Goal: Task Accomplishment & Management: Use online tool/utility

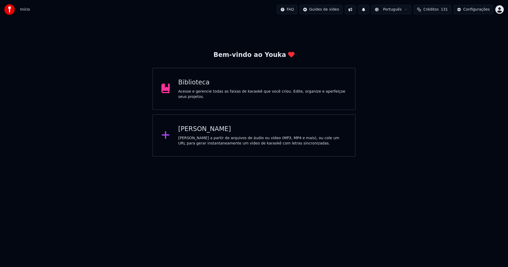
click at [209, 130] on div "[PERSON_NAME]" at bounding box center [262, 129] width 169 height 8
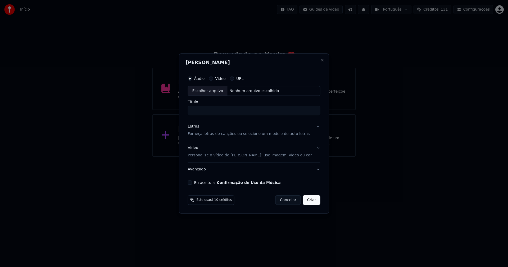
click at [218, 93] on div "Escolher arquivo" at bounding box center [207, 91] width 39 height 10
type input "**********"
click at [197, 127] on div "Letras" at bounding box center [193, 126] width 11 height 5
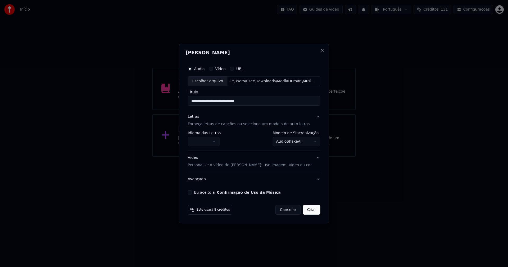
click at [210, 142] on body "**********" at bounding box center [254, 78] width 508 height 157
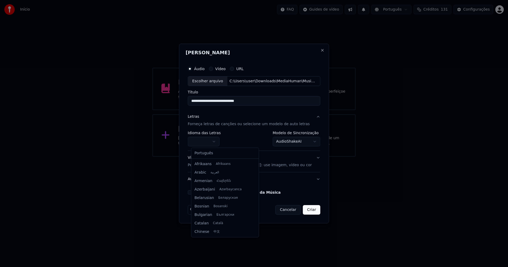
select select "**"
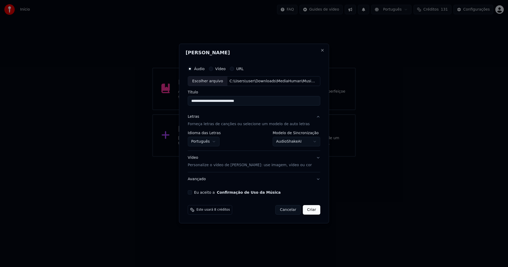
click at [293, 141] on body "**********" at bounding box center [254, 78] width 508 height 157
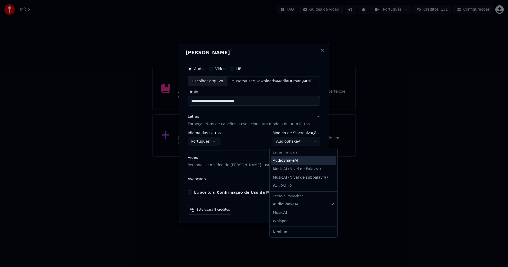
select select "**********"
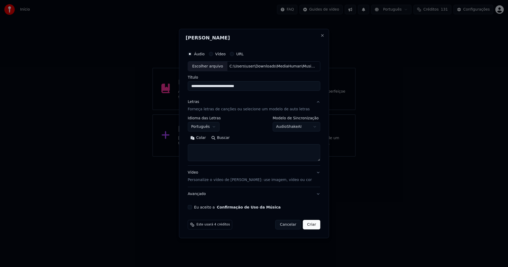
click at [205, 138] on button "Colar" at bounding box center [198, 138] width 21 height 8
click at [192, 208] on button "Eu aceito a Confirmação de Uso da Música" at bounding box center [190, 207] width 4 height 4
click at [309, 225] on button "Criar" at bounding box center [311, 225] width 17 height 10
type textarea "**********"
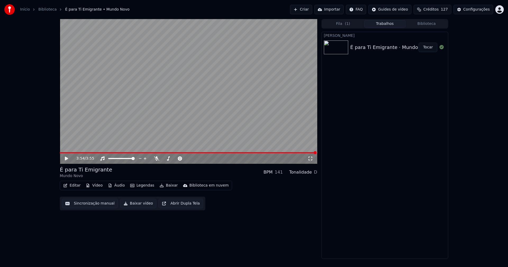
click at [76, 188] on button "Editar" at bounding box center [71, 185] width 21 height 7
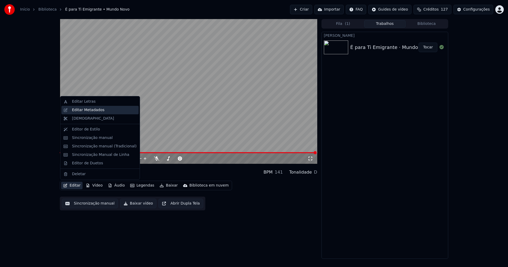
click at [88, 110] on div "Editar Metadados" at bounding box center [88, 109] width 33 height 5
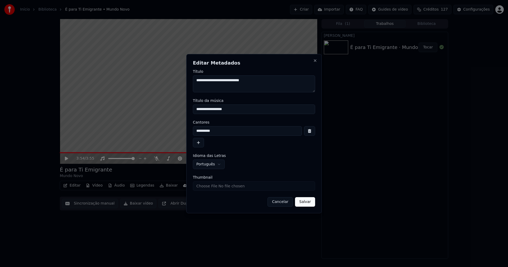
drag, startPoint x: 215, startPoint y: 110, endPoint x: 165, endPoint y: 110, distance: 50.5
click at [165, 110] on body "**********" at bounding box center [254, 133] width 508 height 267
type input "**********"
click at [214, 186] on input "Thumbnail" at bounding box center [254, 186] width 122 height 10
type input "**********"
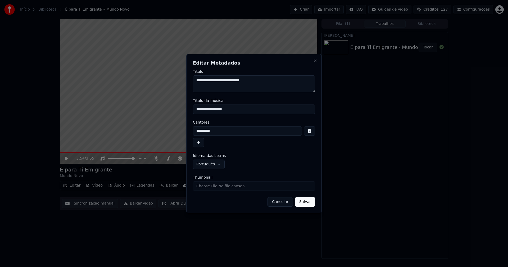
click at [307, 201] on button "Salvar" at bounding box center [305, 202] width 20 height 10
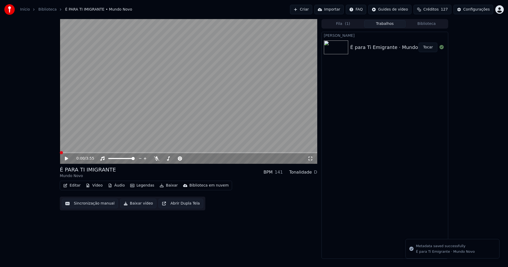
click at [114, 186] on button "Áudio" at bounding box center [116, 185] width 21 height 7
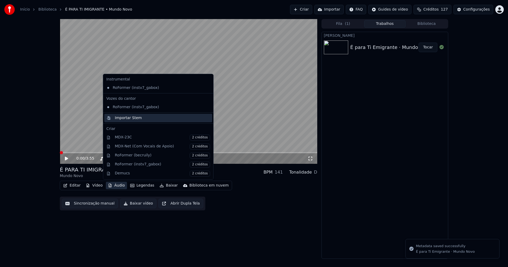
click at [121, 120] on div "Importar Stem" at bounding box center [128, 117] width 27 height 5
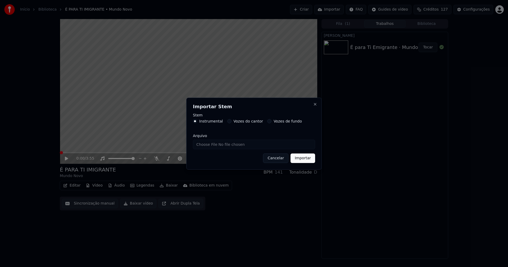
click at [299, 158] on button "Importar" at bounding box center [303, 158] width 25 height 10
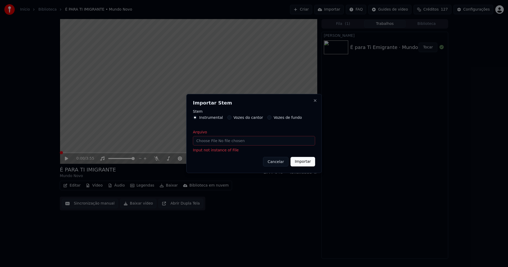
click at [206, 143] on input "Arquivo" at bounding box center [254, 141] width 122 height 10
type input "**********"
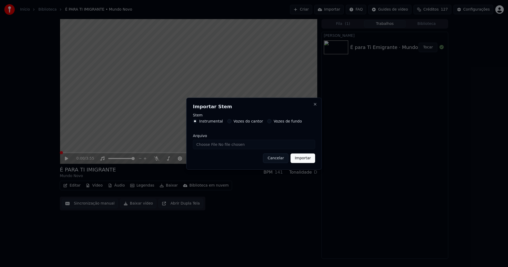
click at [301, 157] on button "Importar" at bounding box center [303, 158] width 25 height 10
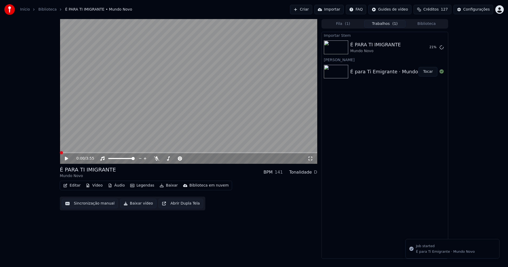
click at [93, 187] on button "Vídeo" at bounding box center [94, 185] width 21 height 7
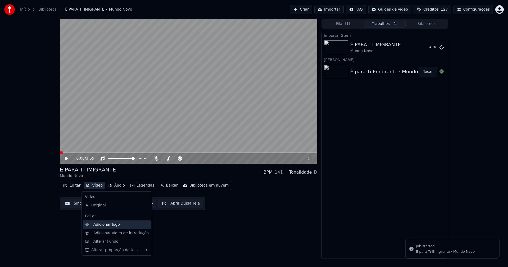
click at [111, 225] on div "Adicionar logo" at bounding box center [106, 224] width 26 height 5
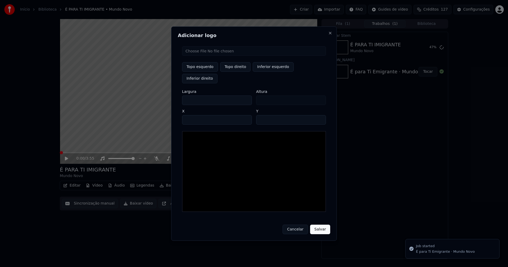
click at [200, 56] on input "file" at bounding box center [254, 51] width 144 height 10
type input "**********"
click at [238, 72] on button "Topo direito" at bounding box center [235, 67] width 30 height 10
type input "****"
drag, startPoint x: 191, startPoint y: 95, endPoint x: 174, endPoint y: 96, distance: 17.7
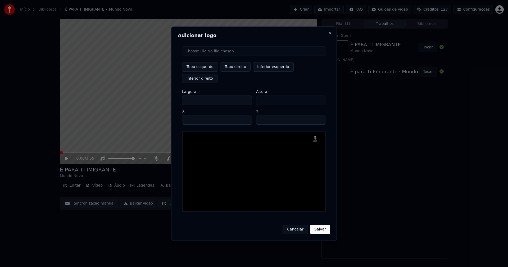
click at [174, 96] on div "Adicionar logo Topo esquerdo Topo direito Inferior esquerdo Inferior direito La…" at bounding box center [254, 133] width 166 height 214
type input "**"
type input "***"
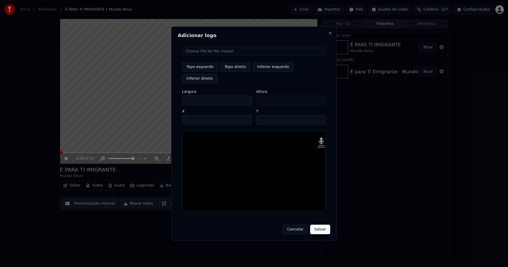
type input "***"
click at [193, 115] on input "****" at bounding box center [217, 120] width 70 height 10
type input "****"
click at [262, 115] on input "**" at bounding box center [291, 120] width 70 height 10
type input "**"
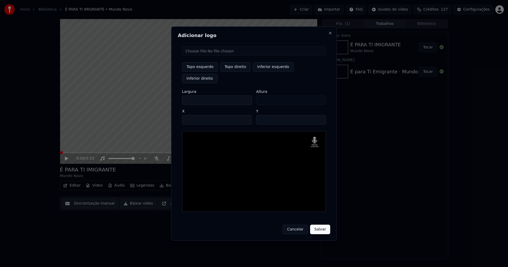
click at [321, 225] on button "Salvar" at bounding box center [320, 230] width 20 height 10
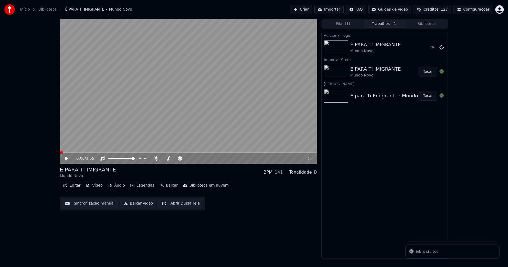
click at [116, 186] on button "Áudio" at bounding box center [116, 185] width 21 height 7
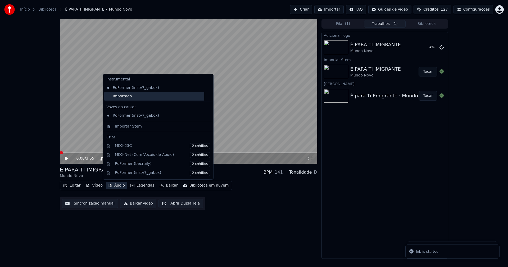
drag, startPoint x: 124, startPoint y: 98, endPoint x: 127, endPoint y: 102, distance: 5.2
click at [124, 98] on div "Importado" at bounding box center [154, 96] width 100 height 8
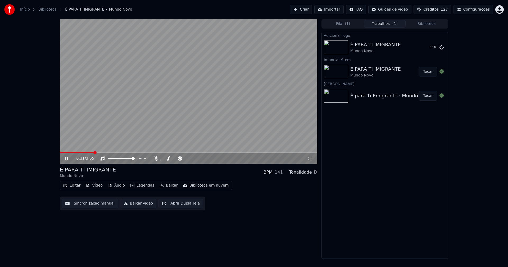
click at [69, 158] on icon at bounding box center [70, 158] width 12 height 4
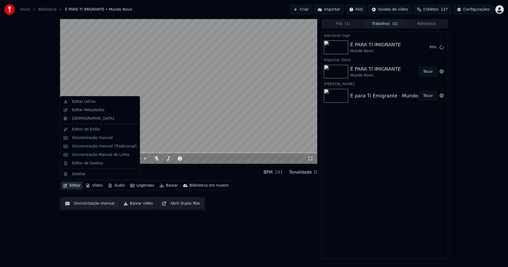
click at [77, 186] on button "Editar" at bounding box center [71, 185] width 21 height 7
click at [97, 146] on div "Sincronização manual (Tradicional)" at bounding box center [104, 146] width 65 height 5
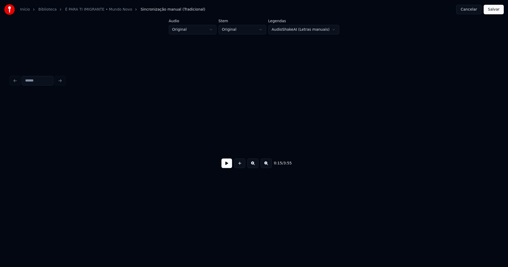
scroll to position [0, 841]
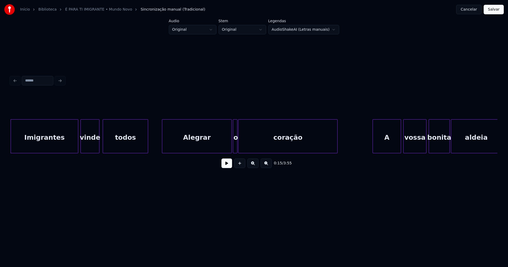
click at [237, 148] on div at bounding box center [236, 136] width 2 height 33
click at [390, 145] on div "A" at bounding box center [387, 138] width 28 height 36
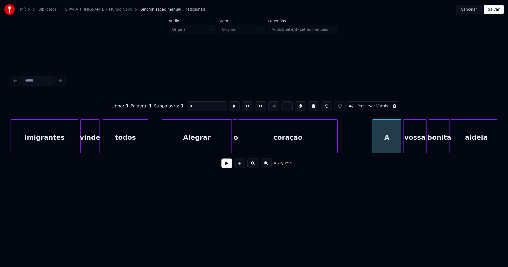
drag, startPoint x: 193, startPoint y: 106, endPoint x: 164, endPoint y: 105, distance: 29.9
click at [164, 105] on div "Linha : 3 Palavra : 1 Subpalavra : 1 * Preservar Vocais" at bounding box center [254, 106] width 487 height 26
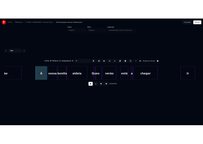
scroll to position [0, 1166]
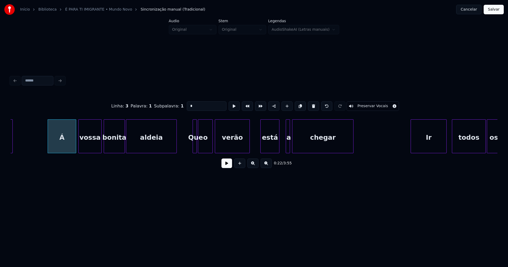
type input "*"
click at [493, 12] on button "Salvar" at bounding box center [494, 10] width 20 height 10
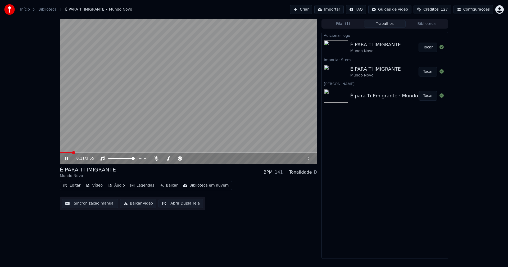
click at [308, 157] on icon at bounding box center [310, 158] width 5 height 4
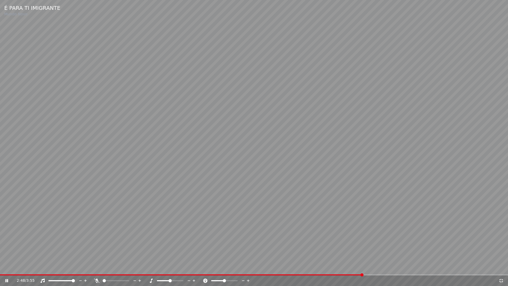
click at [502, 267] on icon at bounding box center [501, 280] width 5 height 4
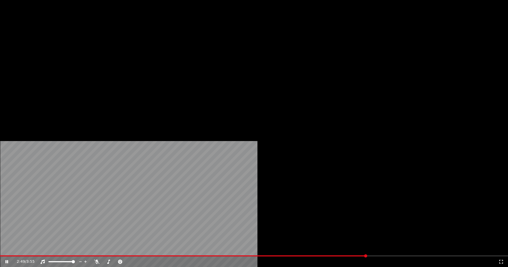
click at [75, 44] on button "Editar" at bounding box center [71, 40] width 21 height 7
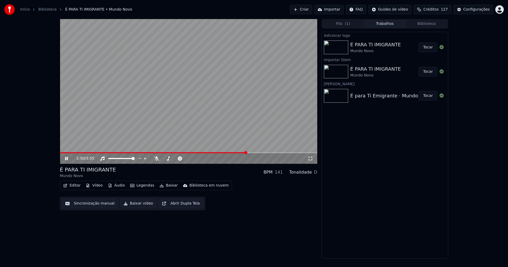
click at [480, 10] on div "Configurações" at bounding box center [476, 9] width 26 height 5
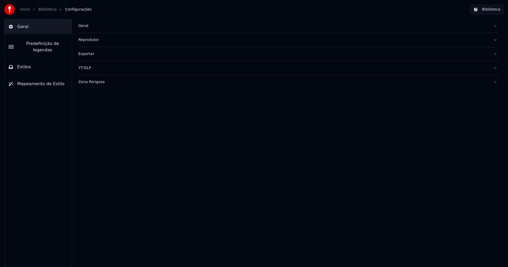
click at [34, 60] on button "Estilos" at bounding box center [37, 67] width 67 height 15
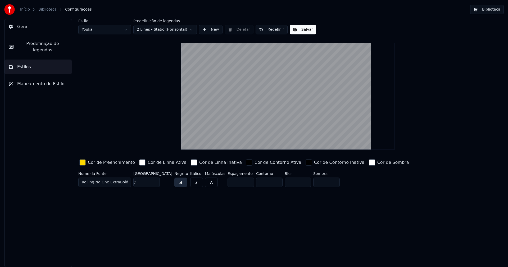
click at [82, 161] on div "button" at bounding box center [82, 162] width 6 height 6
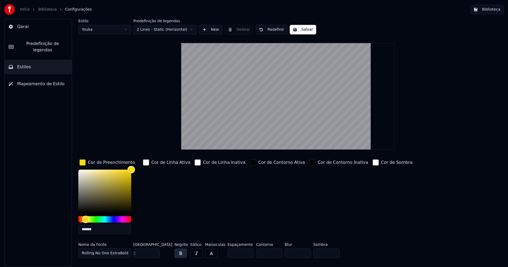
drag, startPoint x: 100, startPoint y: 226, endPoint x: 101, endPoint y: 229, distance: 3.1
click at [100, 226] on input "*******" at bounding box center [104, 230] width 53 height 10
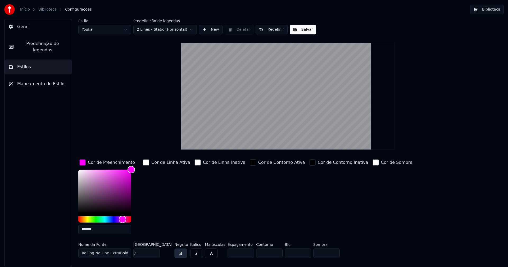
type input "*******"
click at [82, 163] on div "button" at bounding box center [82, 162] width 6 height 6
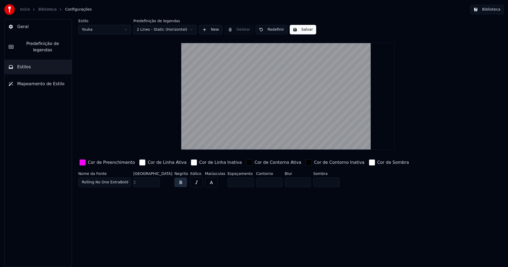
click at [304, 31] on button "Salvar" at bounding box center [303, 30] width 26 height 10
click at [491, 11] on button "Biblioteca" at bounding box center [487, 10] width 34 height 10
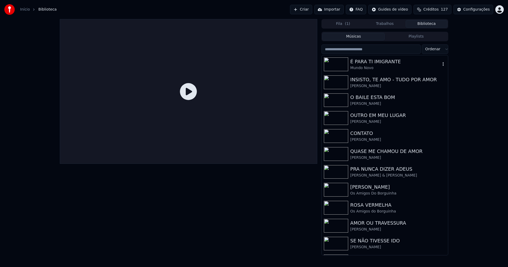
click at [375, 61] on div "É PARA TI IMIGRANTE" at bounding box center [395, 61] width 90 height 7
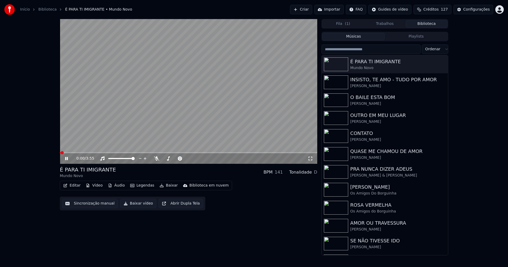
click at [67, 159] on icon at bounding box center [70, 158] width 12 height 4
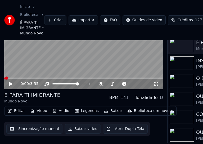
scroll to position [44, 0]
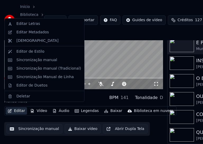
click at [22, 110] on button "Editar" at bounding box center [16, 110] width 21 height 7
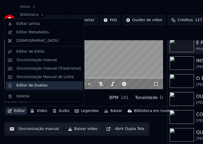
click at [32, 87] on div "Editor de Duetos" at bounding box center [31, 85] width 31 height 5
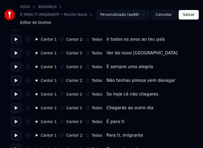
scroll to position [106, 0]
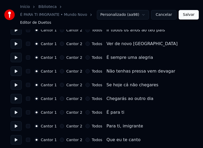
click at [85, 85] on button "Todos" at bounding box center [87, 85] width 4 height 4
click at [85, 99] on button "Todos" at bounding box center [87, 99] width 4 height 4
click at [61, 127] on button "Cantor 2" at bounding box center [62, 126] width 4 height 4
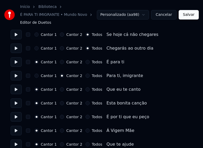
scroll to position [159, 0]
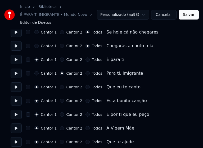
click at [60, 101] on button "Cantor 2" at bounding box center [62, 101] width 4 height 4
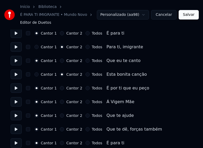
click at [85, 89] on button "Todos" at bounding box center [87, 88] width 4 height 4
click at [85, 103] on button "Todos" at bounding box center [87, 102] width 4 height 4
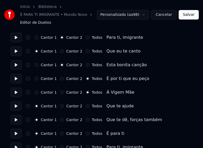
scroll to position [212, 0]
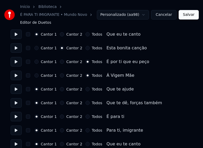
click at [85, 90] on button "Todos" at bounding box center [87, 89] width 4 height 4
click at [85, 103] on button "Todos" at bounding box center [87, 103] width 4 height 4
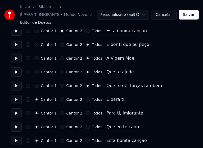
scroll to position [238, 0]
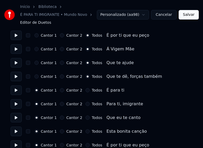
click at [61, 104] on button "Cantor 2" at bounding box center [62, 104] width 4 height 4
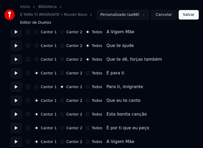
scroll to position [265, 0]
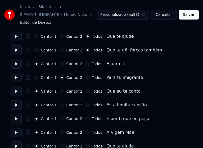
click at [60, 106] on button "Cantor 2" at bounding box center [62, 105] width 4 height 4
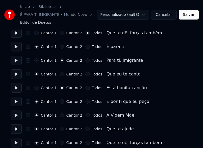
scroll to position [291, 0]
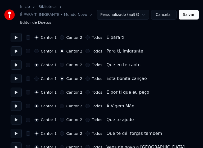
click at [85, 93] on button "Todos" at bounding box center [87, 92] width 4 height 4
click at [85, 106] on button "Todos" at bounding box center [87, 106] width 4 height 4
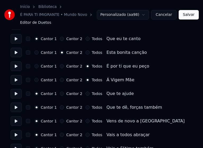
scroll to position [318, 0]
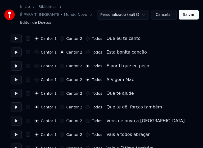
click at [85, 94] on button "Todos" at bounding box center [87, 94] width 4 height 4
click at [85, 107] on button "Todos" at bounding box center [87, 107] width 4 height 4
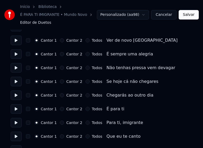
scroll to position [476, 0]
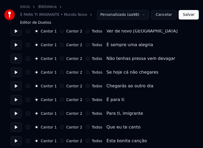
click at [85, 74] on button "Todos" at bounding box center [87, 72] width 4 height 4
click at [85, 87] on button "Todos" at bounding box center [87, 86] width 4 height 4
click at [60, 114] on button "Cantor 2" at bounding box center [62, 114] width 4 height 4
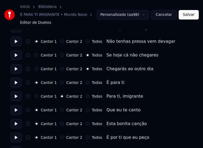
scroll to position [503, 0]
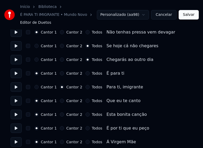
click at [60, 115] on button "Cantor 2" at bounding box center [62, 115] width 4 height 4
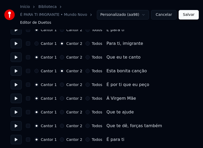
scroll to position [556, 0]
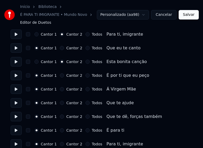
click at [85, 75] on button "Todos" at bounding box center [87, 76] width 4 height 4
click at [85, 90] on button "Todos" at bounding box center [87, 89] width 4 height 4
click at [85, 103] on button "Todos" at bounding box center [87, 103] width 4 height 4
click at [85, 117] on button "Todos" at bounding box center [87, 117] width 4 height 4
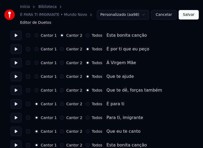
click at [60, 118] on button "Cantor 2" at bounding box center [62, 118] width 4 height 4
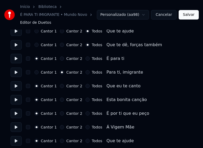
scroll to position [635, 0]
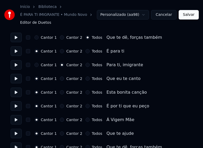
click at [60, 93] on button "Cantor 2" at bounding box center [62, 92] width 4 height 4
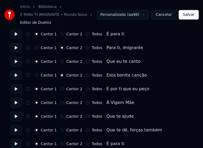
scroll to position [661, 0]
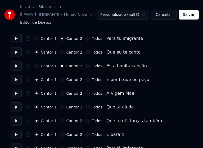
click at [85, 81] on button "Todos" at bounding box center [87, 80] width 4 height 4
click at [85, 94] on button "Todos" at bounding box center [87, 94] width 4 height 4
click at [85, 108] on button "Todos" at bounding box center [87, 107] width 4 height 4
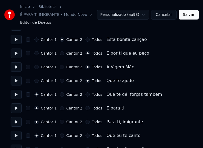
click at [85, 95] on button "Todos" at bounding box center [87, 95] width 4 height 4
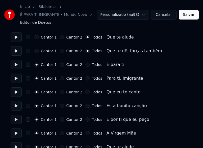
scroll to position [741, 0]
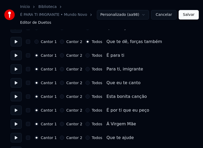
click at [60, 69] on button "Cantor 2" at bounding box center [62, 69] width 4 height 4
click at [61, 97] on button "Cantor 2" at bounding box center [62, 97] width 4 height 4
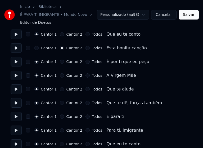
scroll to position [794, 0]
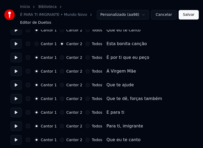
click at [85, 58] on button "Todos" at bounding box center [87, 58] width 4 height 4
click at [85, 72] on button "Todos" at bounding box center [87, 71] width 4 height 4
click at [85, 86] on button "Todos" at bounding box center [87, 85] width 4 height 4
click at [85, 99] on button "Todos" at bounding box center [87, 99] width 4 height 4
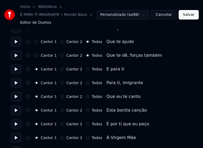
scroll to position [847, 0]
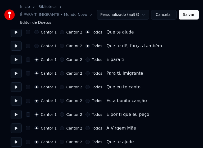
click at [61, 74] on button "Cantor 2" at bounding box center [62, 73] width 4 height 4
click at [60, 101] on button "Cantor 2" at bounding box center [62, 101] width 4 height 4
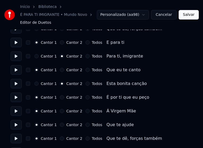
scroll to position [873, 0]
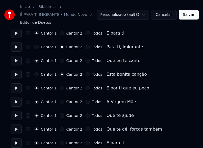
click at [85, 88] on button "Todos" at bounding box center [87, 88] width 4 height 4
click at [85, 102] on button "Todos" at bounding box center [87, 102] width 4 height 4
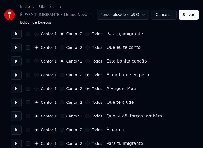
scroll to position [900, 0]
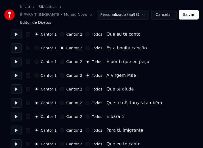
click at [85, 89] on button "Todos" at bounding box center [87, 89] width 4 height 4
click at [85, 102] on button "Todos" at bounding box center [87, 103] width 4 height 4
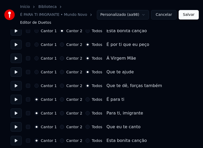
scroll to position [953, 0]
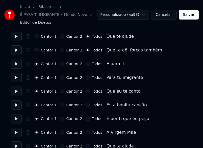
click at [60, 79] on button "Cantor 2" at bounding box center [62, 78] width 4 height 4
click at [60, 106] on button "Cantor 2" at bounding box center [62, 105] width 4 height 4
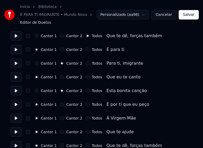
scroll to position [975, 0]
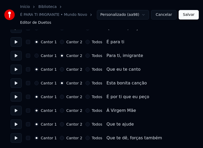
click at [85, 98] on button "Todos" at bounding box center [87, 97] width 4 height 4
click at [85, 112] on button "Todos" at bounding box center [87, 111] width 4 height 4
click at [85, 125] on button "Todos" at bounding box center [87, 125] width 4 height 4
click at [85, 139] on button "Todos" at bounding box center [87, 138] width 4 height 4
click at [189, 16] on button "Salvar" at bounding box center [189, 15] width 20 height 10
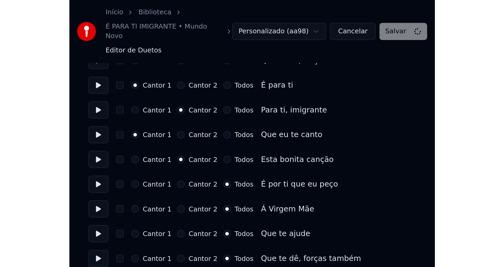
scroll to position [845, 0]
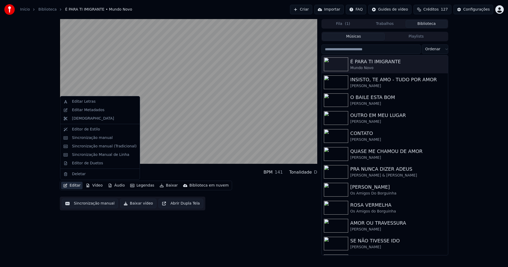
click at [75, 186] on button "Editar" at bounding box center [71, 185] width 21 height 7
click at [104, 147] on div "Sincronização manual (Tradicional)" at bounding box center [104, 146] width 65 height 5
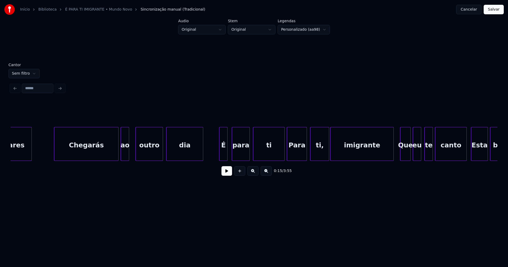
scroll to position [0, 2561]
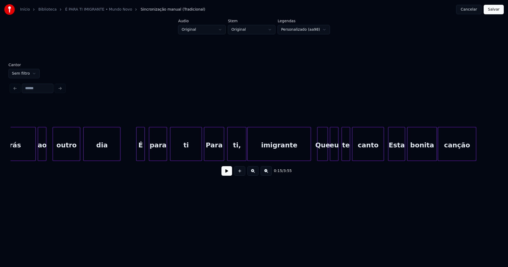
click at [241, 153] on div "ti," at bounding box center [237, 145] width 19 height 36
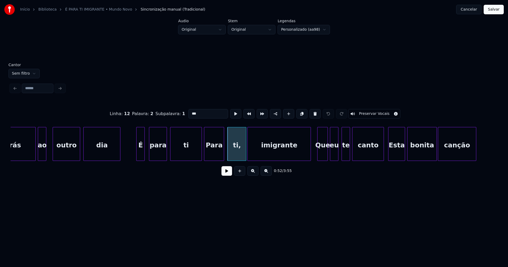
click at [193, 113] on input "***" at bounding box center [208, 114] width 40 height 10
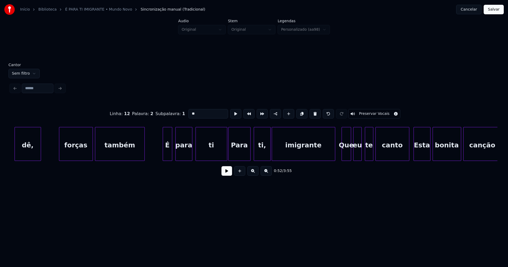
scroll to position [0, 3451]
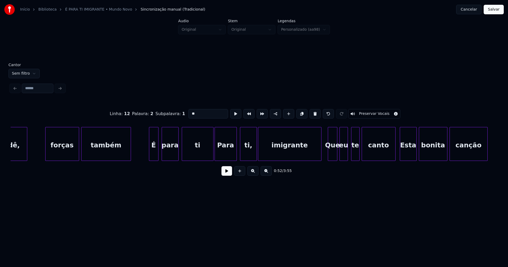
click at [250, 153] on div "ti," at bounding box center [248, 145] width 16 height 36
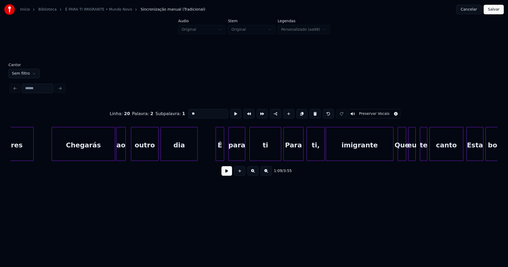
scroll to position [0, 6819]
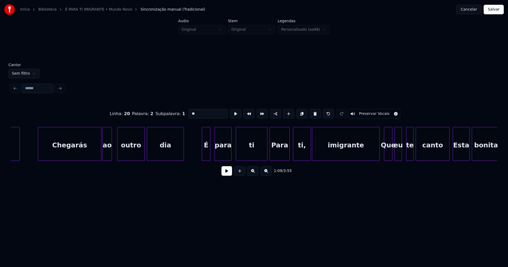
click at [308, 155] on div "ti," at bounding box center [301, 145] width 17 height 36
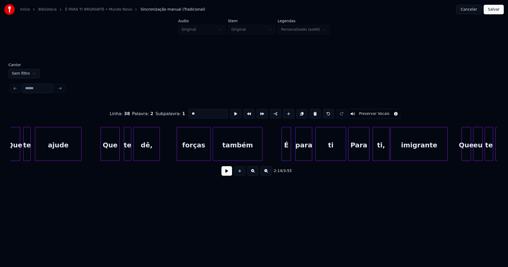
scroll to position [0, 7682]
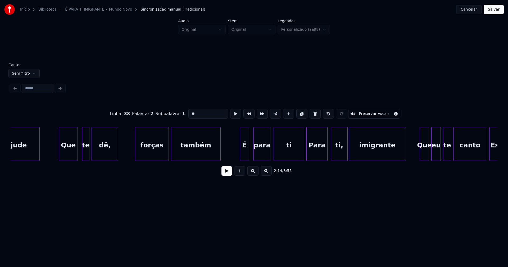
click at [343, 155] on div "ti," at bounding box center [339, 145] width 16 height 36
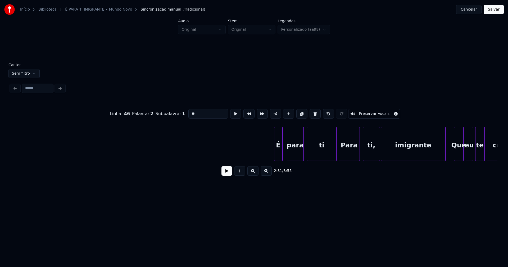
scroll to position [0, 9207]
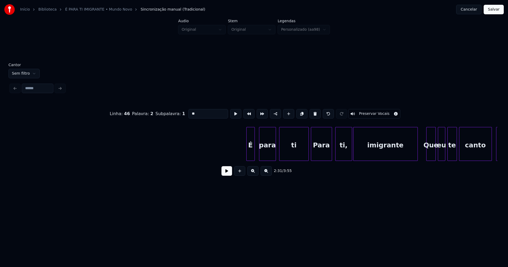
click at [346, 154] on div "ti," at bounding box center [344, 145] width 16 height 36
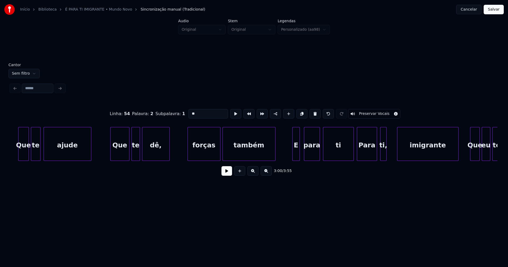
scroll to position [0, 10069]
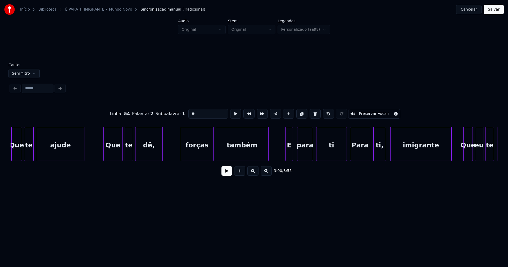
click at [384, 153] on div at bounding box center [385, 143] width 2 height 33
click at [382, 153] on div "ti," at bounding box center [380, 145] width 12 height 36
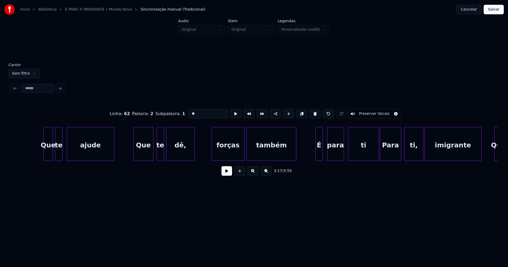
scroll to position [0, 10953]
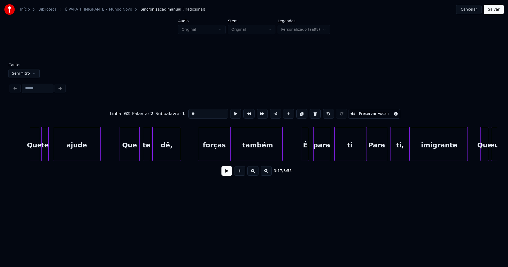
click at [403, 153] on div "ti," at bounding box center [400, 145] width 19 height 36
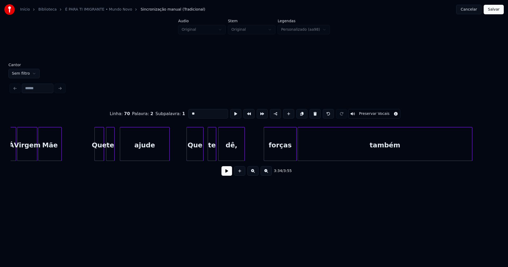
scroll to position [0, 11788]
click at [357, 167] on div "Linha : 70 Palavra : 2 Subpalavra : 1 ** Preservar Vocais 3:34 / 3:55" at bounding box center [254, 141] width 487 height 80
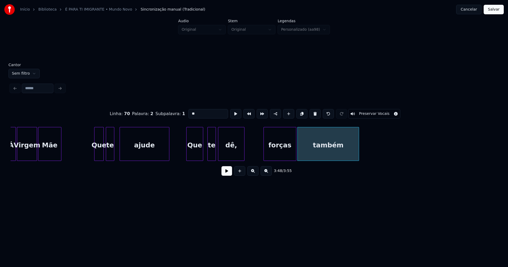
type input "**"
click at [488, 12] on button "Salvar" at bounding box center [494, 10] width 20 height 10
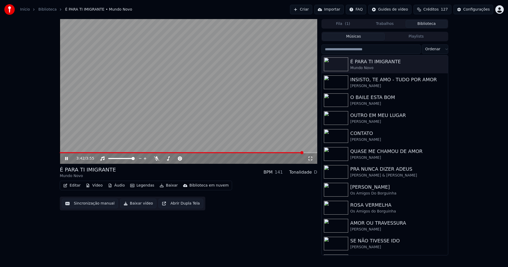
click at [76, 185] on button "Editar" at bounding box center [71, 185] width 21 height 7
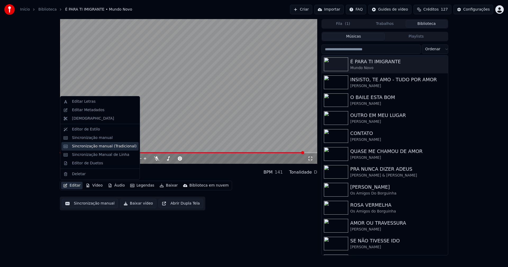
click at [91, 148] on div "Sincronização manual (Tradicional)" at bounding box center [104, 146] width 65 height 5
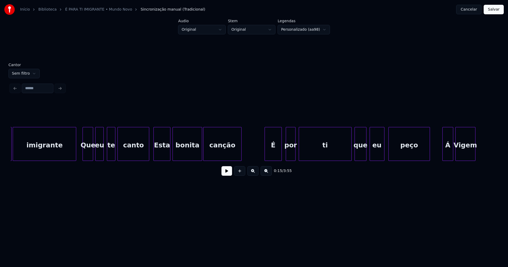
scroll to position [0, 2802]
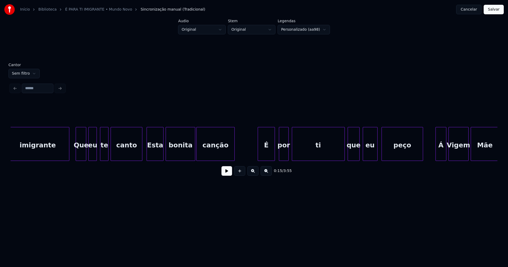
click at [328, 155] on div "ti" at bounding box center [318, 145] width 52 height 36
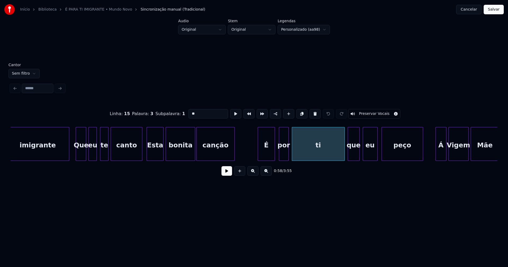
click at [192, 112] on input "**" at bounding box center [208, 114] width 40 height 10
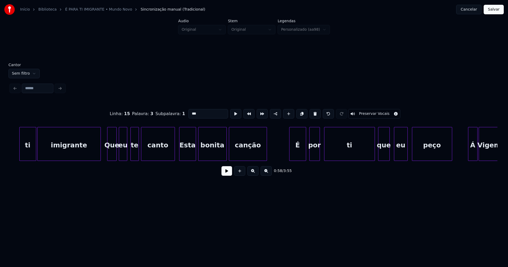
scroll to position [0, 3699]
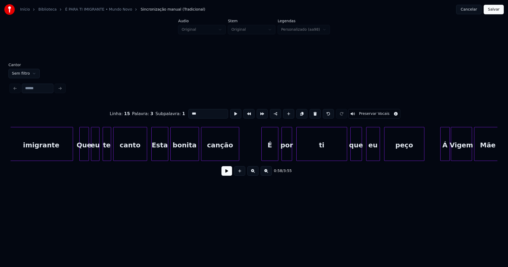
click at [329, 152] on div "ti" at bounding box center [322, 145] width 50 height 36
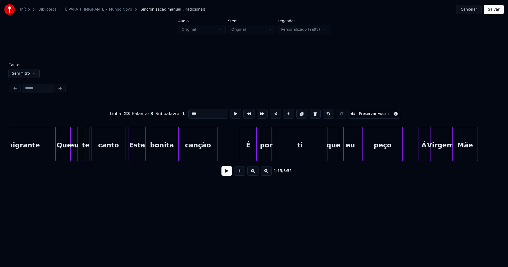
click at [311, 149] on div "ti" at bounding box center [300, 145] width 48 height 36
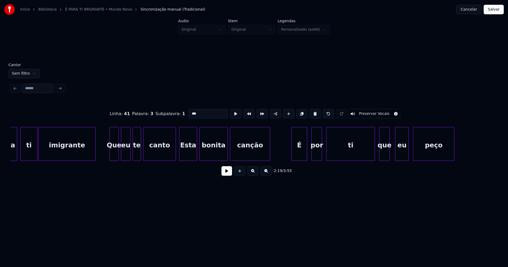
scroll to position [0, 8006]
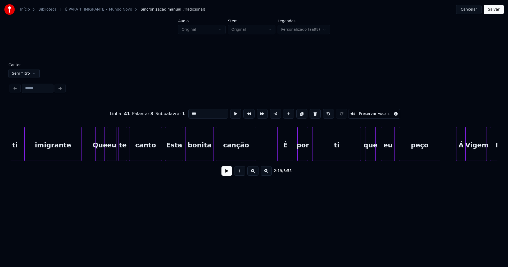
click at [339, 152] on div "ti" at bounding box center [336, 145] width 48 height 36
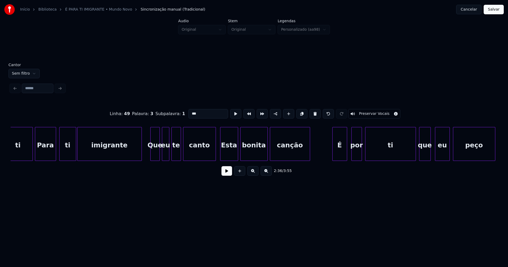
scroll to position [0, 9490]
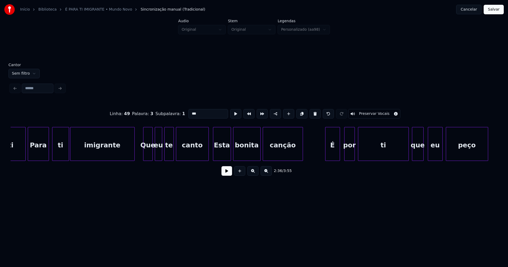
click at [383, 155] on div "ti" at bounding box center [383, 145] width 50 height 36
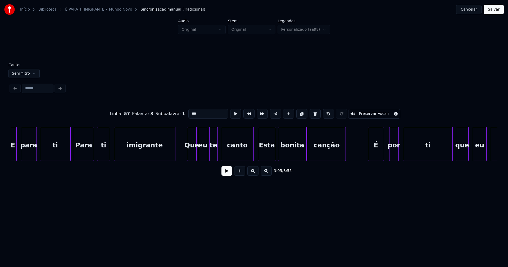
scroll to position [0, 10352]
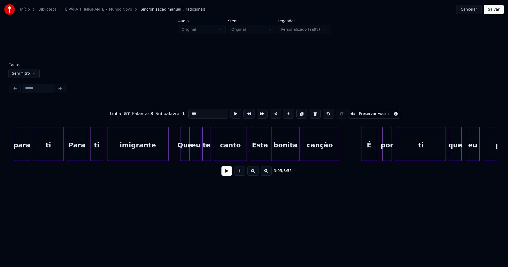
click at [418, 154] on div "ti" at bounding box center [420, 145] width 49 height 36
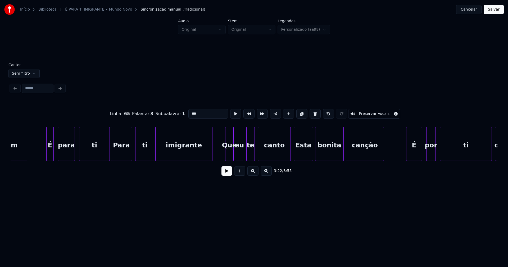
scroll to position [0, 11236]
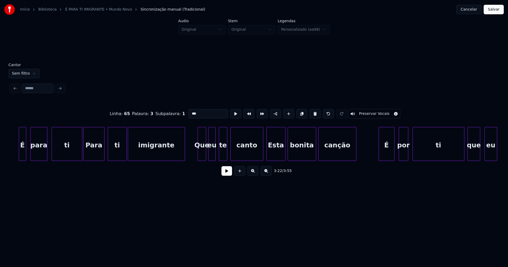
click at [446, 153] on div "ti" at bounding box center [438, 145] width 51 height 36
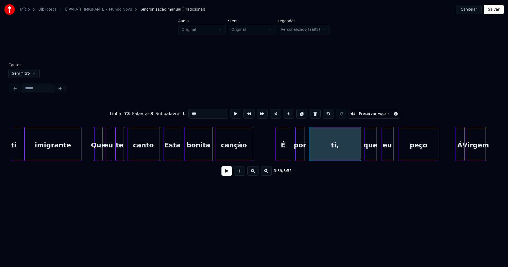
scroll to position [0, 11326]
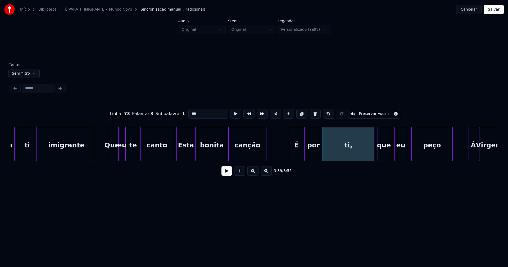
type input "***"
drag, startPoint x: 100, startPoint y: 152, endPoint x: 205, endPoint y: 168, distance: 106.6
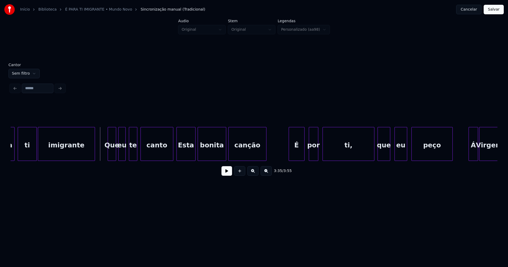
click at [227, 174] on button at bounding box center [226, 171] width 11 height 10
click at [226, 175] on button at bounding box center [226, 171] width 11 height 10
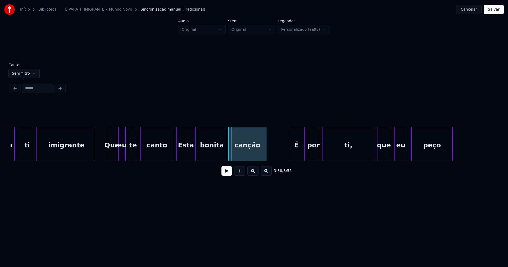
scroll to position [0, 11077]
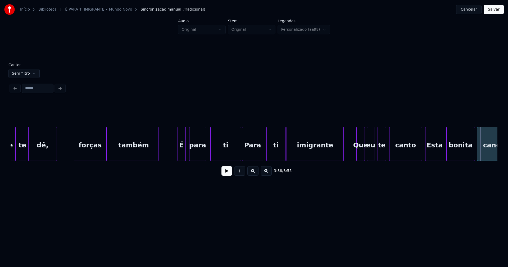
click at [184, 153] on div at bounding box center [185, 143] width 2 height 33
click at [178, 155] on div "É" at bounding box center [179, 145] width 8 height 36
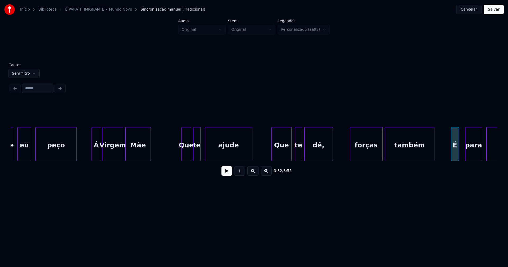
scroll to position [0, 10794]
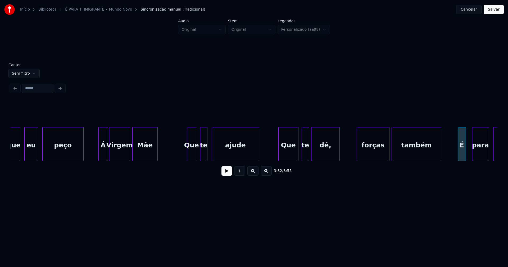
click at [191, 154] on div "Que" at bounding box center [191, 145] width 9 height 36
click at [102, 153] on div "Á" at bounding box center [101, 145] width 9 height 36
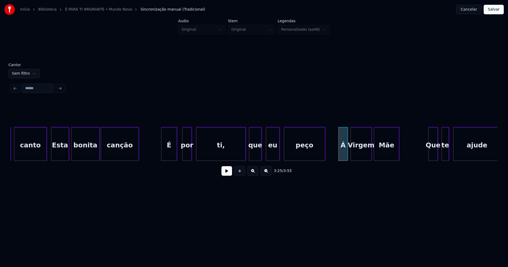
scroll to position [0, 10545]
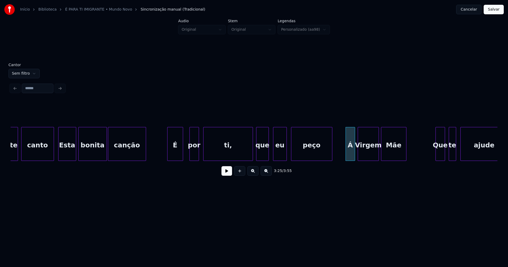
click at [176, 152] on div "É" at bounding box center [174, 145] width 15 height 36
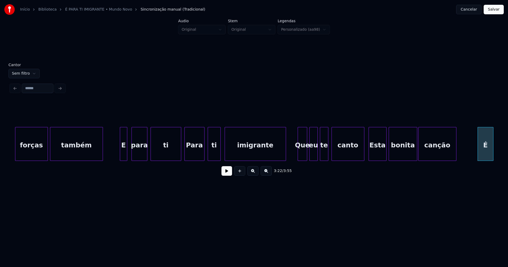
scroll to position [0, 10221]
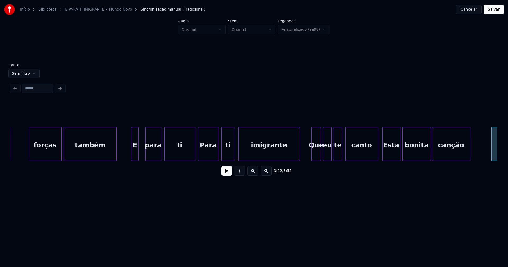
click at [134, 154] on div "E" at bounding box center [135, 145] width 7 height 36
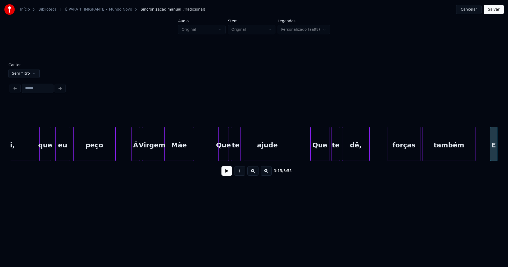
scroll to position [0, 9828]
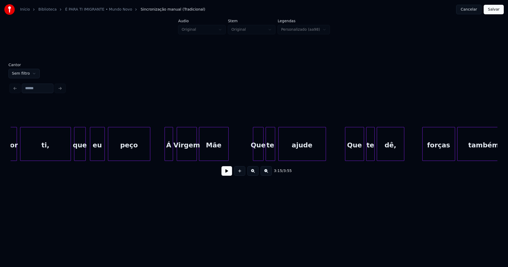
click at [170, 152] on div "Á" at bounding box center [169, 145] width 8 height 36
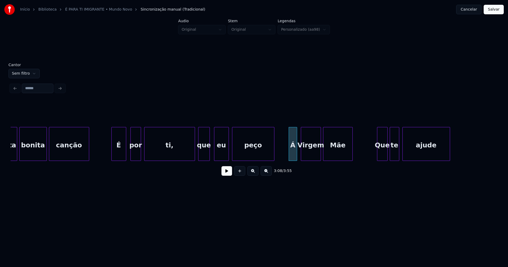
scroll to position [0, 9655]
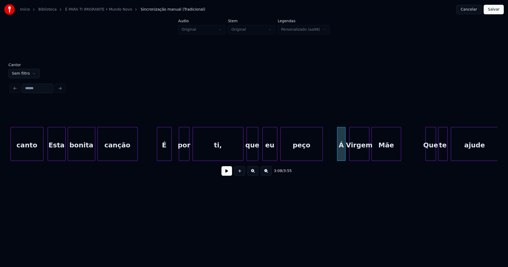
click at [163, 153] on div "É" at bounding box center [164, 145] width 14 height 36
click at [211, 153] on div "ti," at bounding box center [217, 145] width 50 height 36
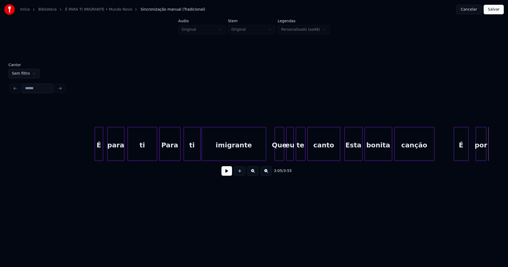
scroll to position [0, 9338]
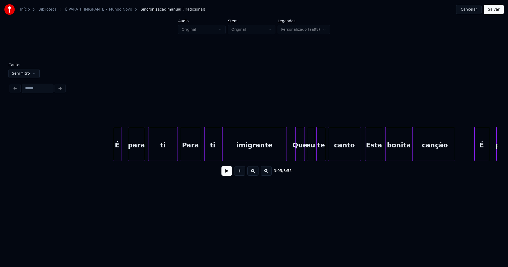
click at [118, 153] on div "É" at bounding box center [117, 145] width 8 height 36
click at [174, 152] on div at bounding box center [175, 143] width 2 height 33
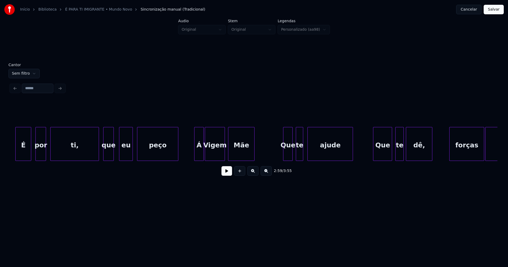
scroll to position [0, 8247]
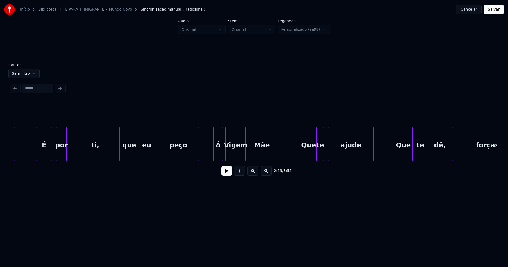
click at [218, 154] on div "Á" at bounding box center [218, 145] width 9 height 36
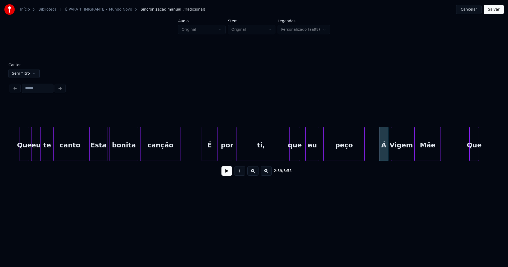
scroll to position [0, 8061]
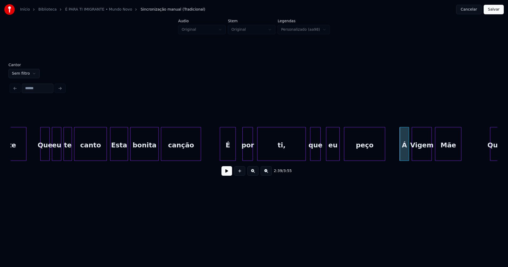
click at [229, 153] on div "É" at bounding box center [227, 145] width 15 height 36
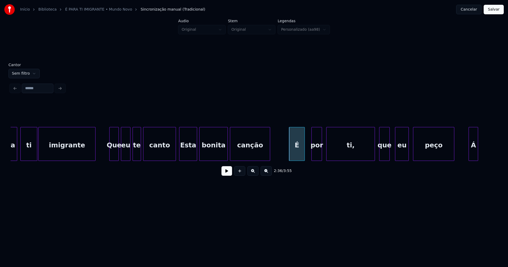
scroll to position [0, 7944]
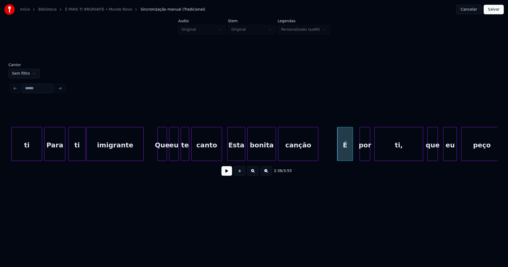
click at [220, 152] on div at bounding box center [221, 143] width 2 height 33
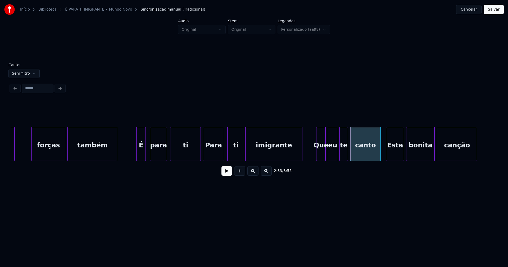
scroll to position [0, 7778]
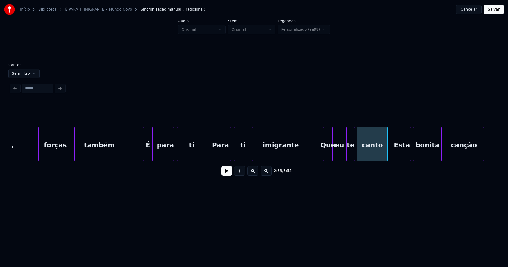
click at [205, 151] on div at bounding box center [205, 143] width 2 height 33
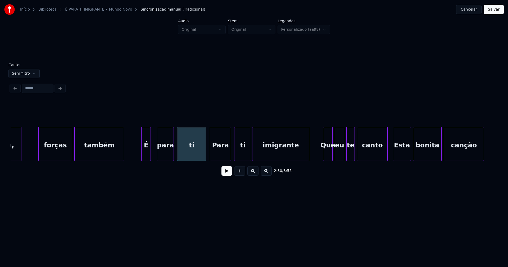
click at [147, 153] on div "É" at bounding box center [146, 145] width 9 height 36
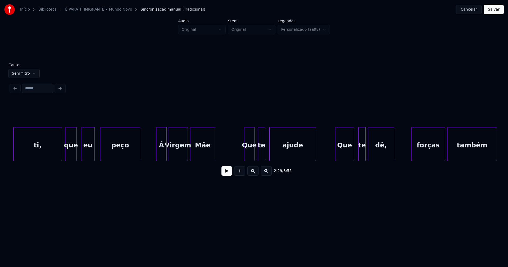
scroll to position [0, 7392]
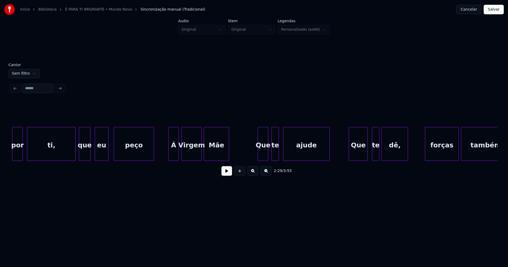
click at [174, 152] on div "Á" at bounding box center [174, 145] width 10 height 36
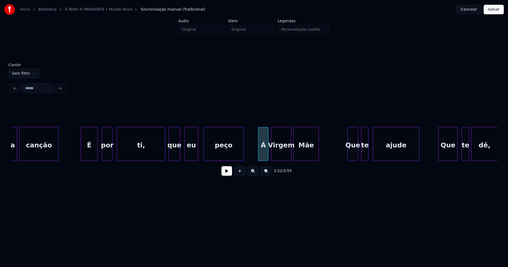
scroll to position [0, 7295]
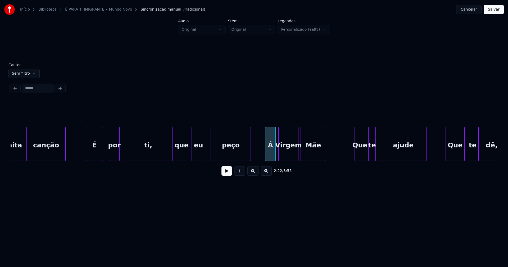
click at [95, 152] on div "É" at bounding box center [94, 145] width 16 height 36
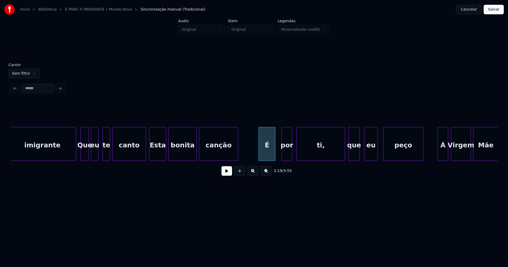
scroll to position [0, 7081]
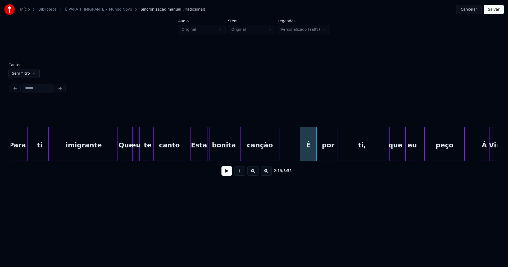
click at [184, 154] on div at bounding box center [184, 143] width 2 height 33
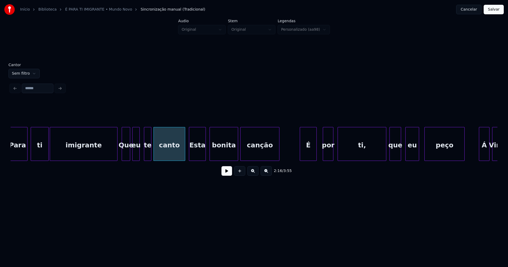
click at [197, 153] on div "Esta" at bounding box center [197, 145] width 16 height 36
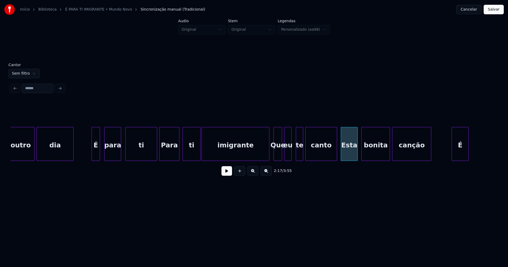
scroll to position [0, 6888]
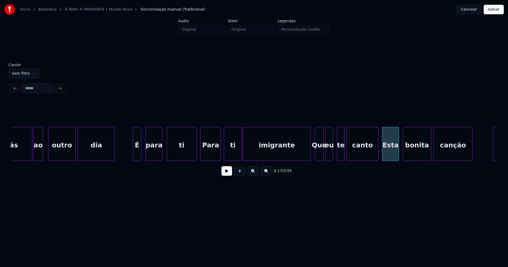
click at [196, 154] on div at bounding box center [196, 143] width 2 height 33
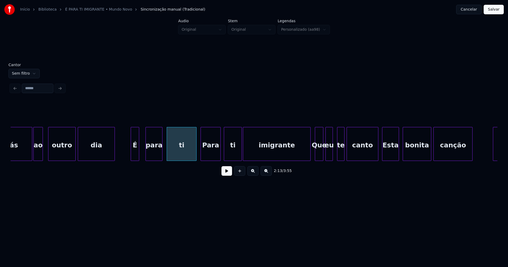
click at [135, 153] on div "É" at bounding box center [135, 145] width 8 height 36
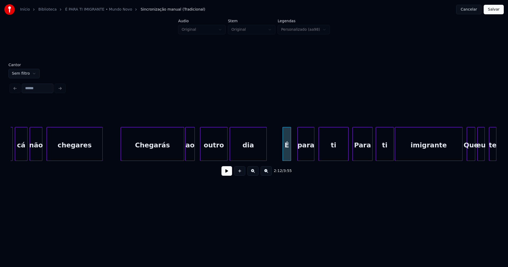
scroll to position [0, 6722]
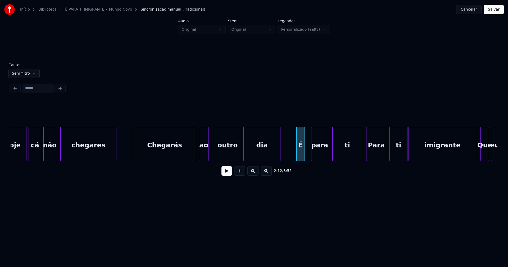
click at [175, 152] on div "Chegarás" at bounding box center [164, 145] width 63 height 36
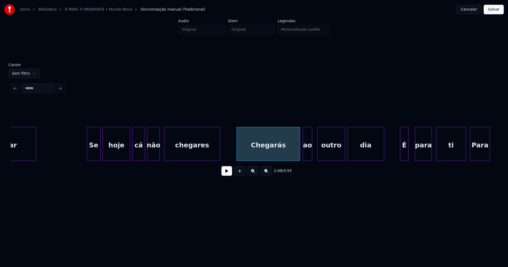
scroll to position [0, 6563]
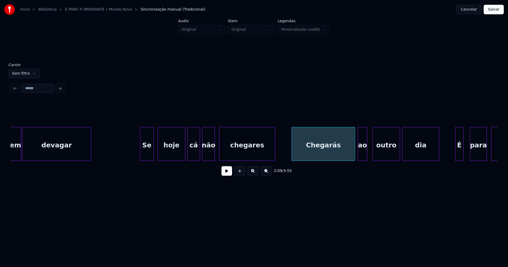
click at [149, 152] on div "Se" at bounding box center [146, 145] width 13 height 36
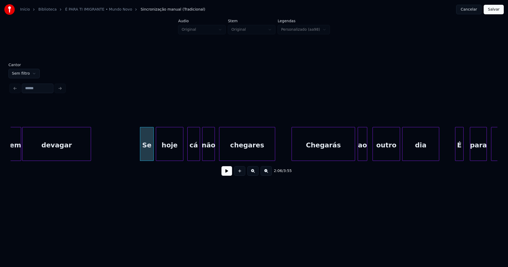
click at [170, 153] on div "hoje" at bounding box center [169, 145] width 27 height 36
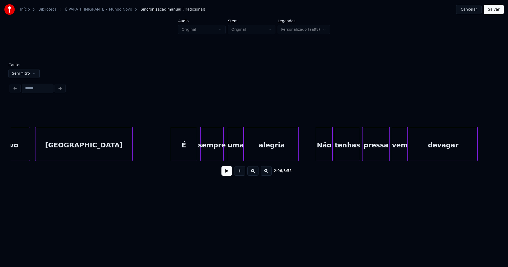
scroll to position [0, 6163]
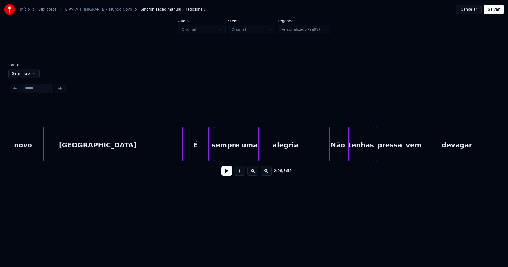
click at [198, 152] on div "É" at bounding box center [196, 145] width 26 height 36
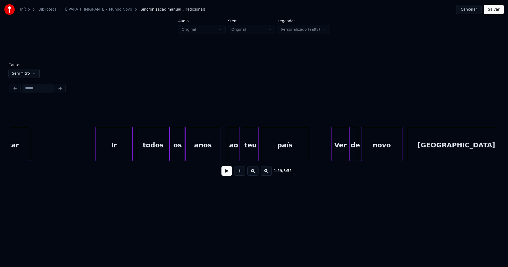
scroll to position [0, 5790]
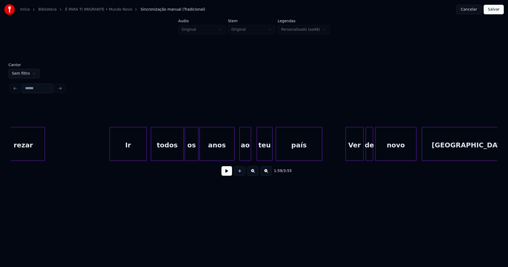
click at [247, 157] on div "ao" at bounding box center [245, 145] width 11 height 36
click at [125, 151] on div "Ir" at bounding box center [125, 145] width 37 height 36
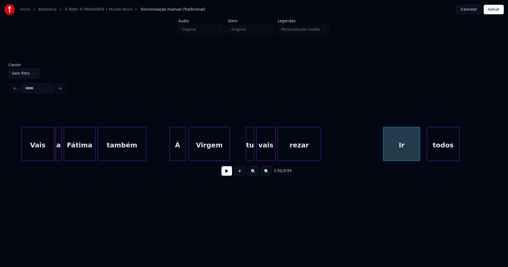
scroll to position [0, 5438]
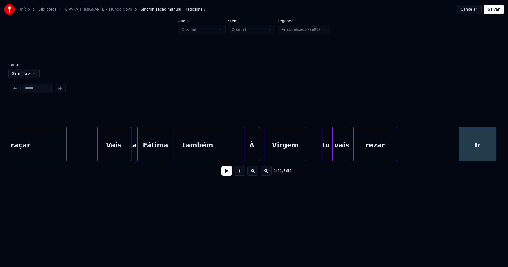
click at [251, 155] on div "À" at bounding box center [251, 145] width 15 height 36
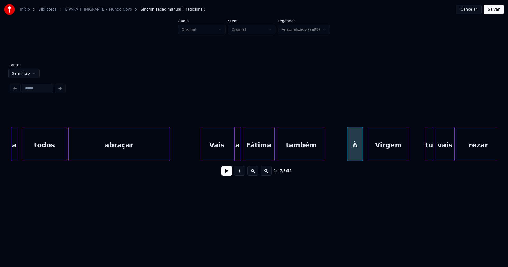
scroll to position [0, 5328]
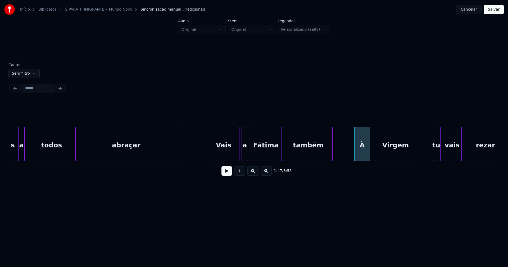
click at [238, 153] on div at bounding box center [239, 143] width 2 height 33
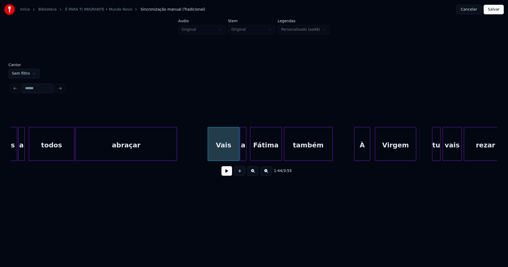
click at [243, 154] on div "a" at bounding box center [243, 145] width 6 height 36
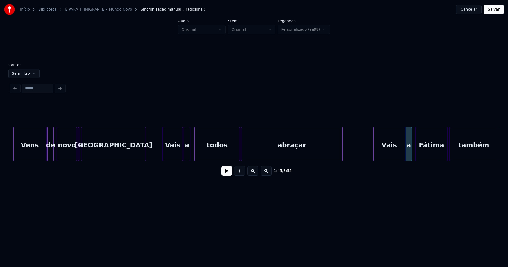
scroll to position [0, 5114]
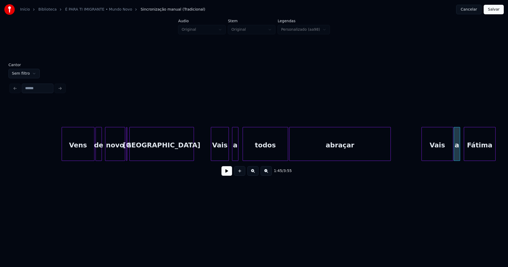
click at [227, 155] on div at bounding box center [228, 143] width 2 height 33
click at [233, 157] on div "a" at bounding box center [233, 145] width 6 height 36
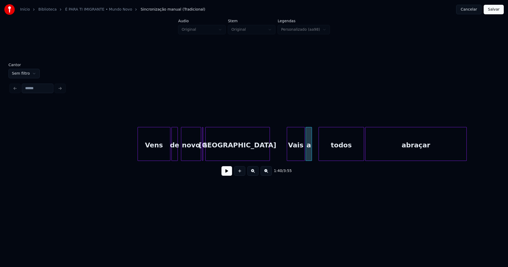
scroll to position [0, 5031]
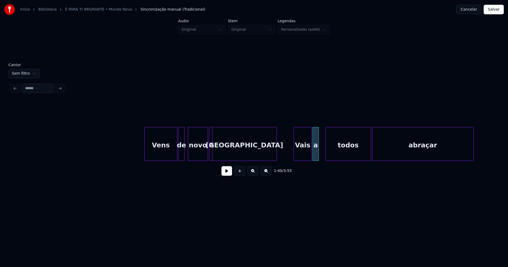
click at [211, 158] on div at bounding box center [212, 143] width 2 height 33
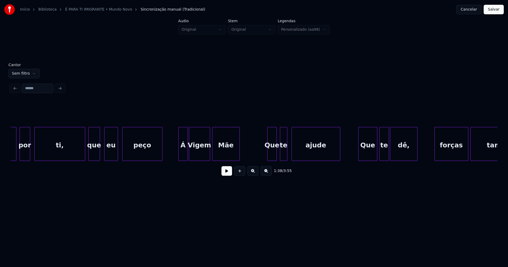
scroll to position [0, 3948]
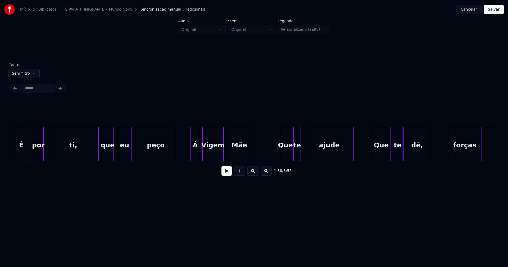
click at [196, 153] on div "Á" at bounding box center [195, 145] width 9 height 36
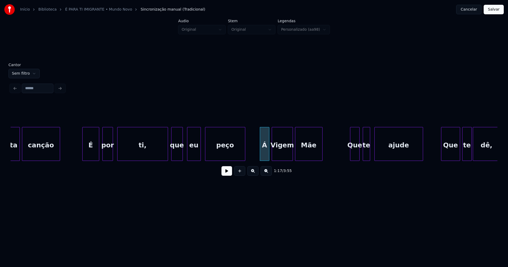
scroll to position [0, 3851]
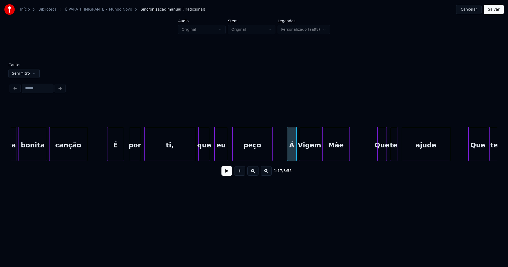
click at [118, 154] on div "É" at bounding box center [115, 145] width 16 height 36
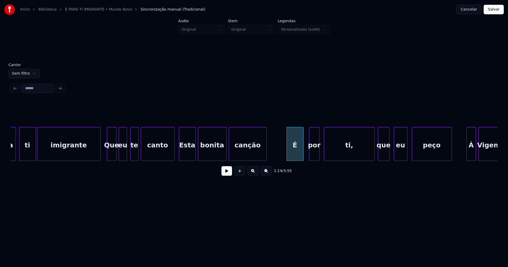
scroll to position [0, 3665]
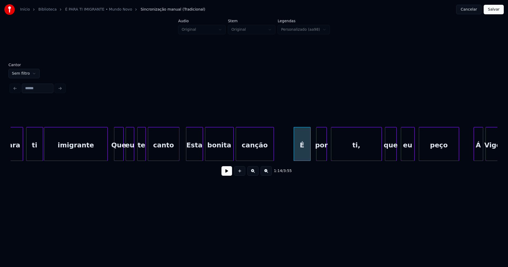
click at [179, 153] on div at bounding box center [179, 143] width 2 height 33
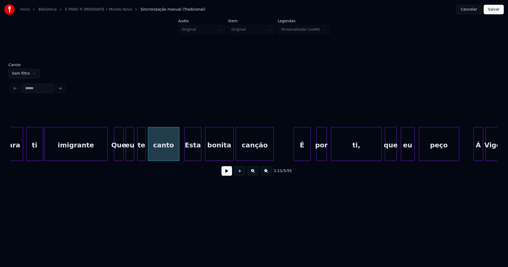
click at [188, 153] on div "Esta" at bounding box center [193, 145] width 16 height 36
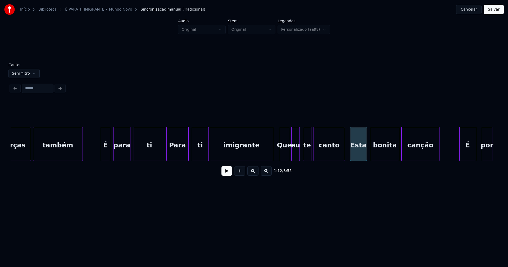
scroll to position [0, 3485]
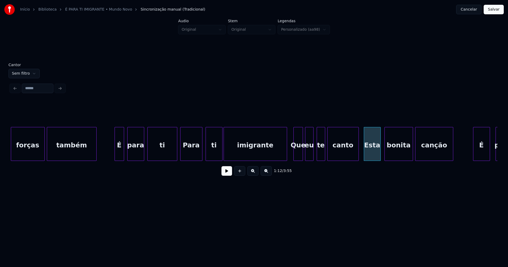
click at [176, 153] on div at bounding box center [176, 143] width 2 height 33
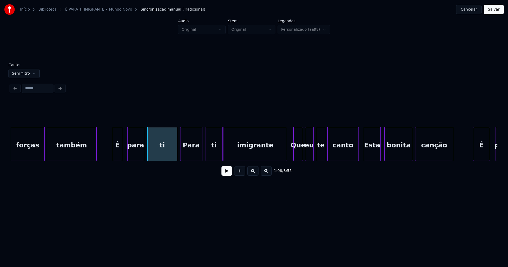
click at [117, 156] on div "É" at bounding box center [117, 145] width 9 height 36
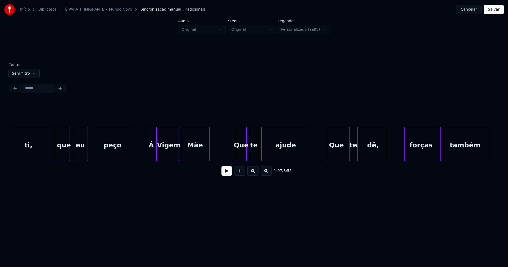
scroll to position [0, 3078]
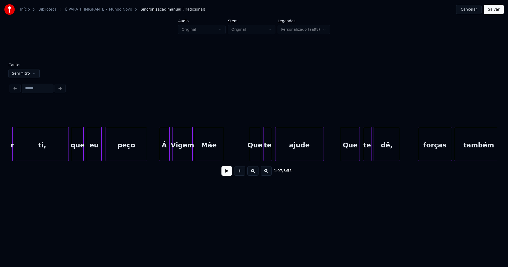
click at [165, 151] on div "Á" at bounding box center [164, 145] width 10 height 36
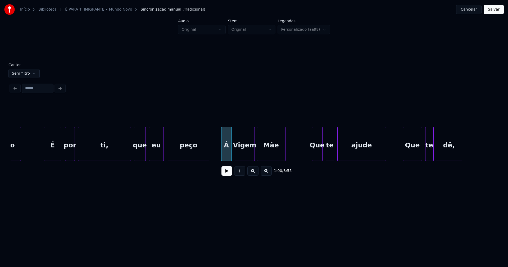
scroll to position [0, 2961]
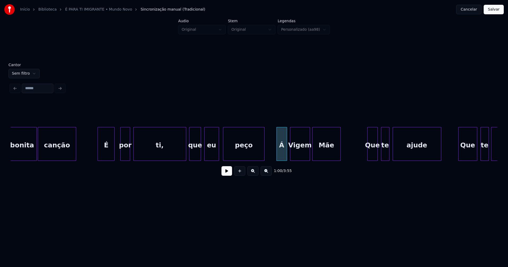
click at [106, 152] on div "É" at bounding box center [106, 145] width 16 height 36
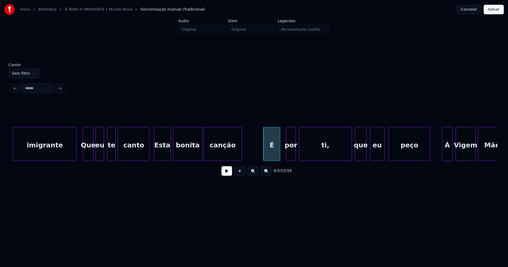
scroll to position [0, 2774]
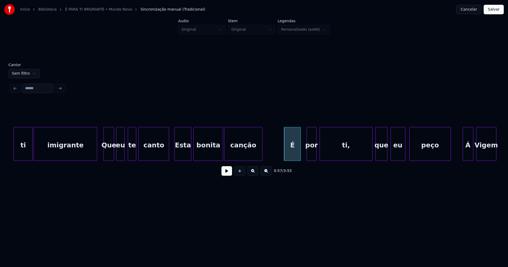
click at [169, 153] on div at bounding box center [168, 143] width 2 height 33
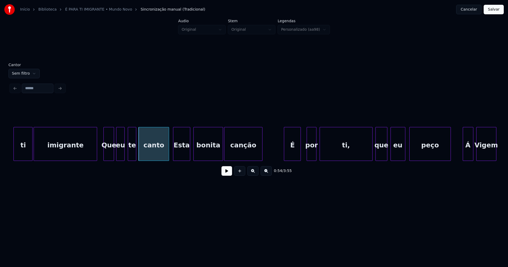
click at [180, 153] on div "Esta" at bounding box center [181, 145] width 16 height 36
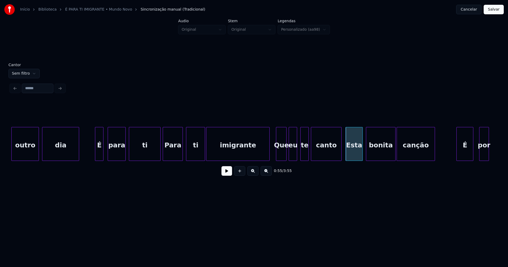
scroll to position [0, 2588]
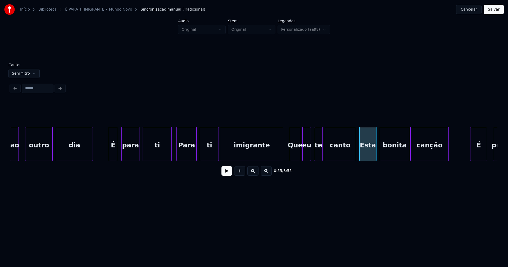
click at [171, 150] on div at bounding box center [171, 143] width 2 height 33
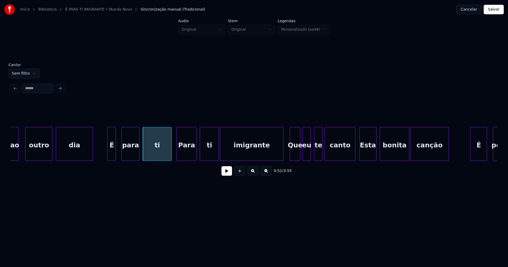
click at [111, 155] on div "É" at bounding box center [112, 145] width 8 height 36
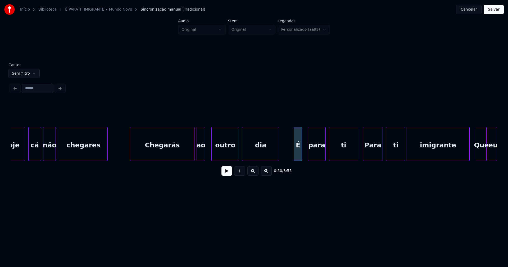
scroll to position [0, 2395]
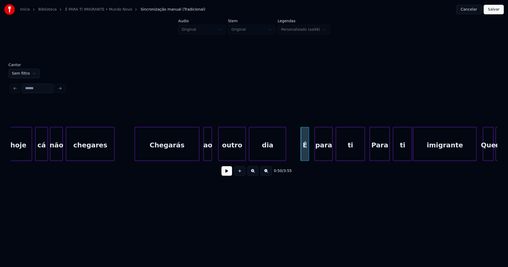
click at [179, 152] on div "Chegarás" at bounding box center [167, 145] width 64 height 36
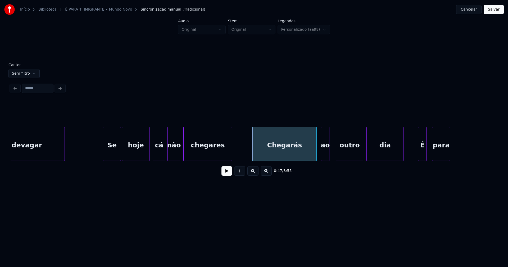
scroll to position [0, 2215]
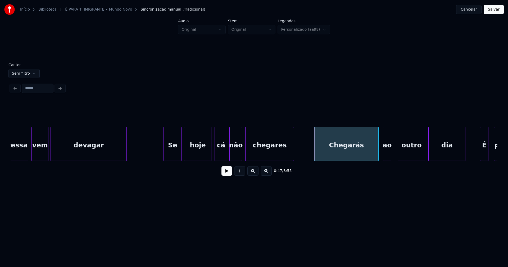
click at [175, 157] on div "Se" at bounding box center [172, 145] width 17 height 36
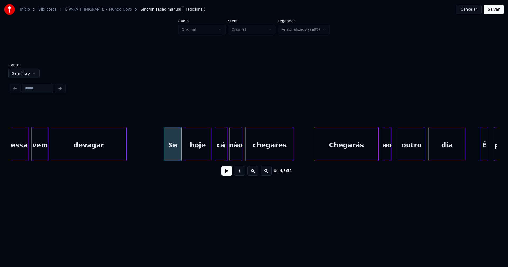
click at [223, 173] on button at bounding box center [226, 171] width 11 height 10
click at [221, 172] on div "0:45 / 3:55" at bounding box center [254, 171] width 478 height 12
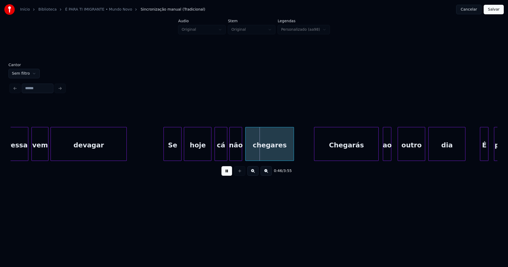
click at [226, 174] on button at bounding box center [226, 171] width 11 height 10
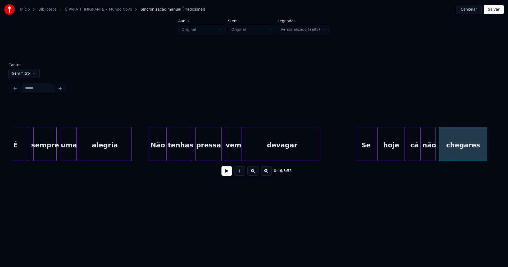
scroll to position [0, 2008]
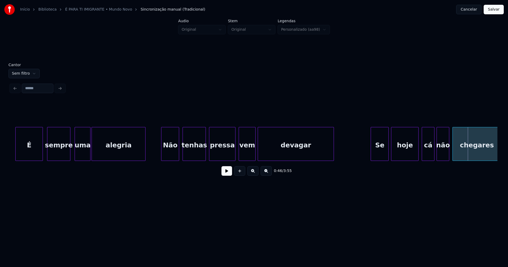
click at [173, 151] on div "Não" at bounding box center [169, 145] width 17 height 36
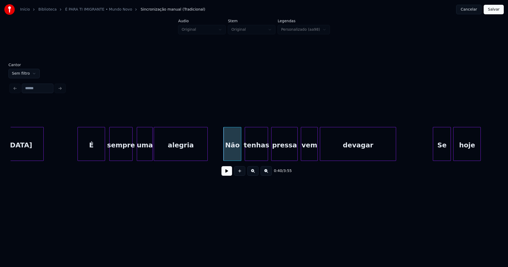
scroll to position [0, 1850]
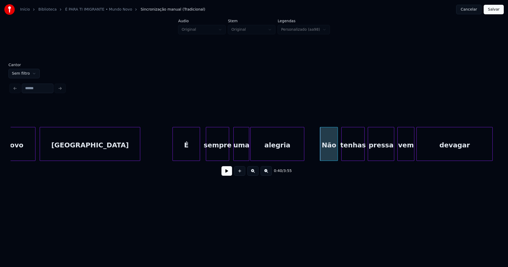
click at [187, 153] on div "É" at bounding box center [186, 145] width 27 height 36
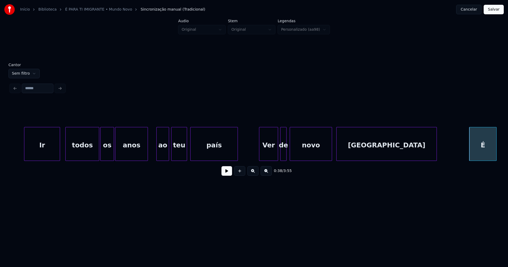
scroll to position [0, 1546]
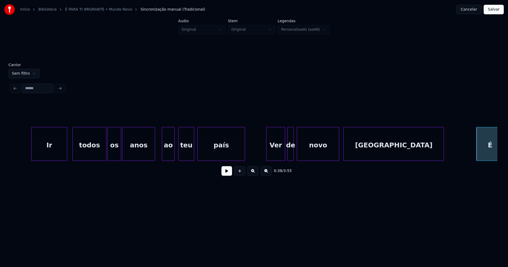
click at [168, 158] on div "ao" at bounding box center [168, 145] width 12 height 36
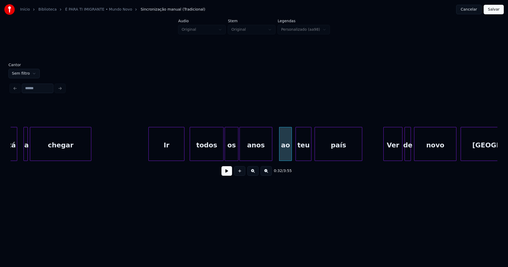
scroll to position [0, 1401]
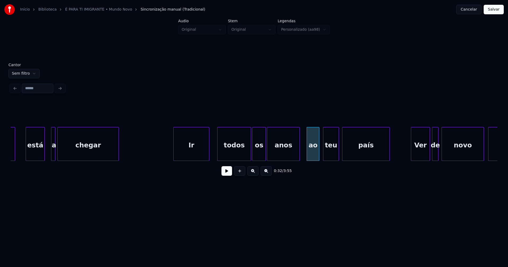
click at [187, 154] on div "Ir" at bounding box center [191, 145] width 35 height 36
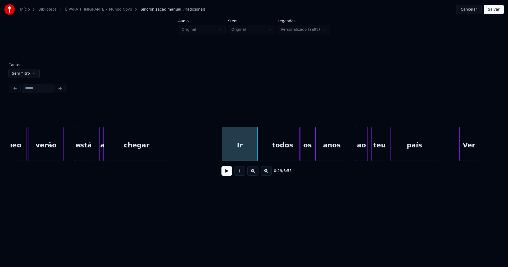
scroll to position [0, 1298]
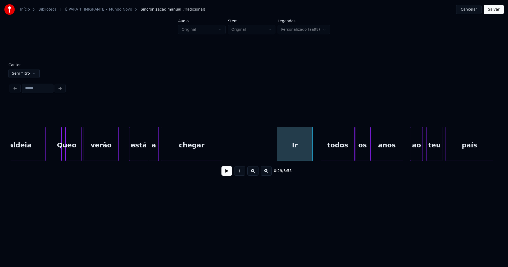
click at [150, 157] on div at bounding box center [150, 143] width 2 height 33
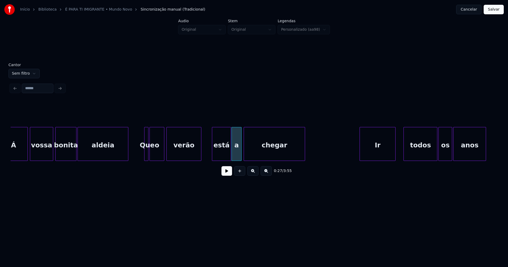
scroll to position [0, 1187]
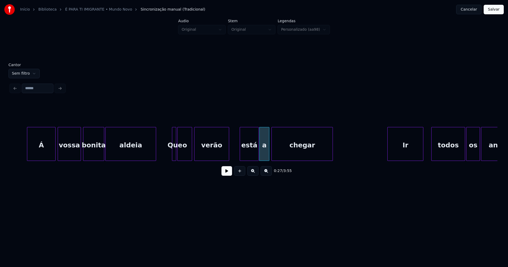
click at [228, 174] on button at bounding box center [226, 171] width 11 height 10
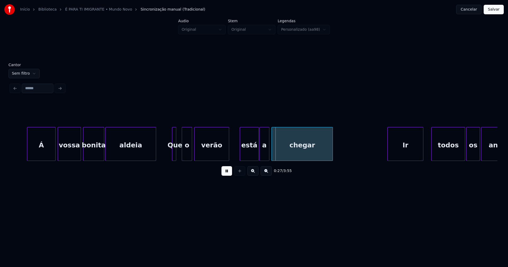
click at [183, 156] on div at bounding box center [183, 143] width 2 height 33
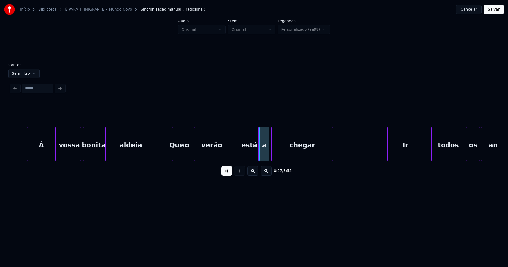
click at [179, 158] on div at bounding box center [180, 143] width 2 height 33
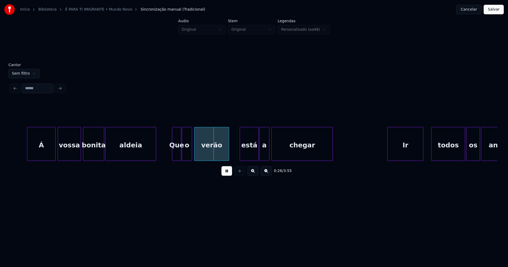
drag, startPoint x: 228, startPoint y: 175, endPoint x: 161, endPoint y: 161, distance: 68.0
click at [228, 175] on button at bounding box center [226, 171] width 11 height 10
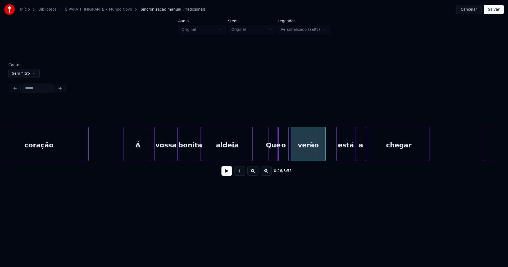
scroll to position [0, 1097]
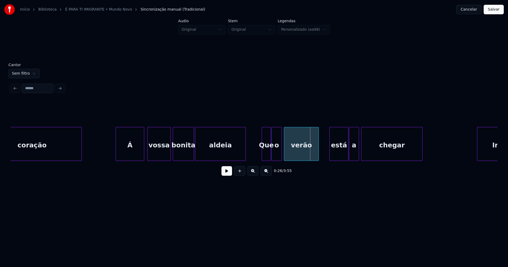
click at [136, 154] on div "Á" at bounding box center [130, 145] width 28 height 36
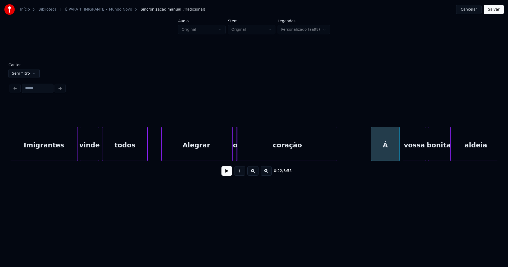
scroll to position [0, 814]
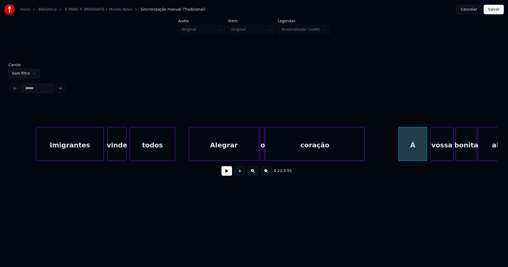
click at [72, 150] on div "Imigrantes" at bounding box center [69, 145] width 67 height 36
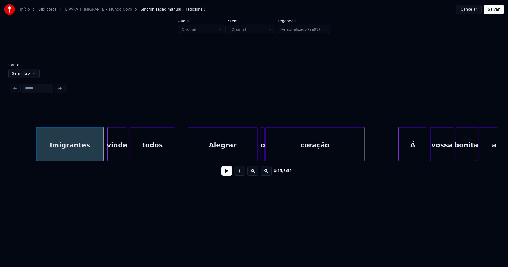
click at [206, 155] on div "Alegrar" at bounding box center [222, 145] width 69 height 36
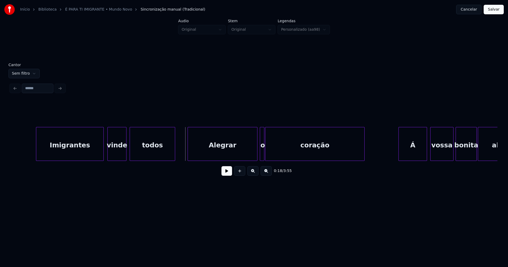
click at [229, 175] on button at bounding box center [226, 171] width 11 height 10
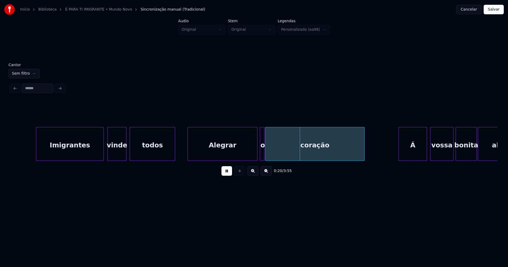
drag, startPoint x: 224, startPoint y: 175, endPoint x: 234, endPoint y: 171, distance: 10.3
click at [225, 175] on button at bounding box center [226, 171] width 11 height 10
click at [250, 157] on div at bounding box center [250, 143] width 2 height 33
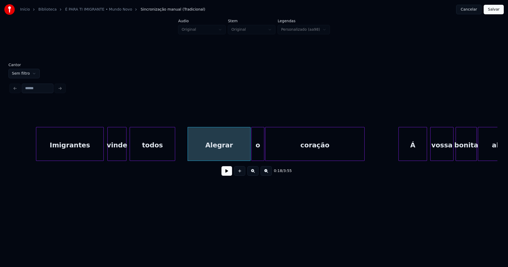
click at [252, 157] on div at bounding box center [253, 143] width 2 height 33
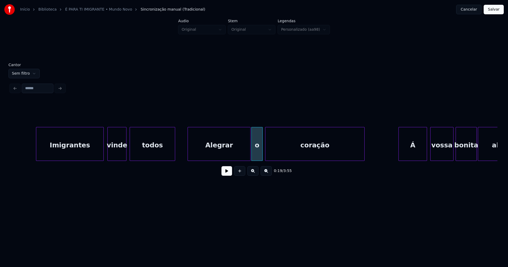
click at [262, 155] on div at bounding box center [262, 143] width 2 height 33
click at [494, 13] on button "Salvar" at bounding box center [494, 10] width 20 height 10
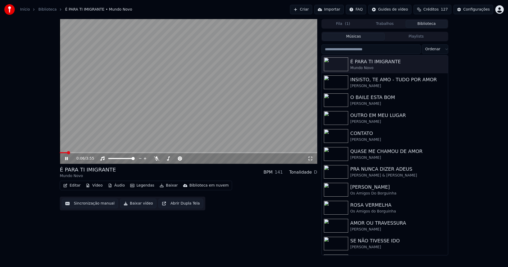
click at [310, 159] on icon at bounding box center [310, 158] width 5 height 4
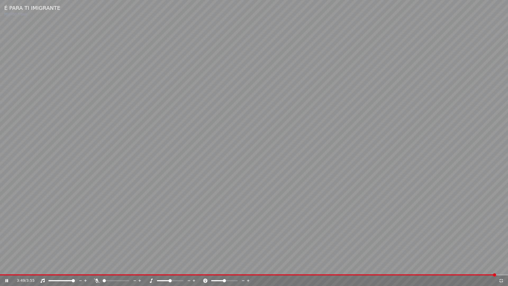
click at [500, 267] on icon at bounding box center [501, 281] width 4 height 4
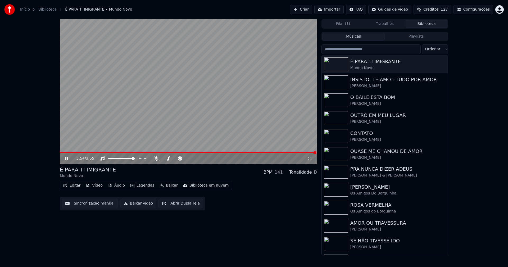
click at [142, 203] on button "Baixar vídeo" at bounding box center [138, 204] width 36 height 10
